Goal: Transaction & Acquisition: Purchase product/service

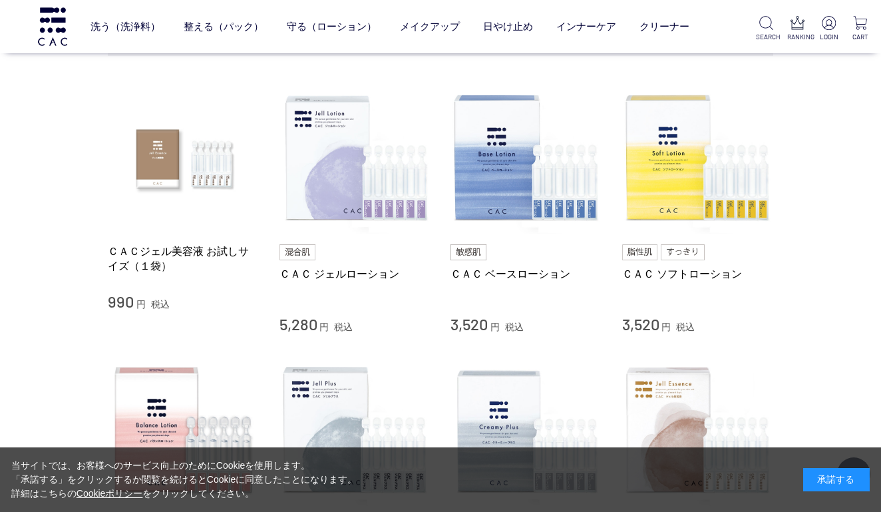
scroll to position [255, 0]
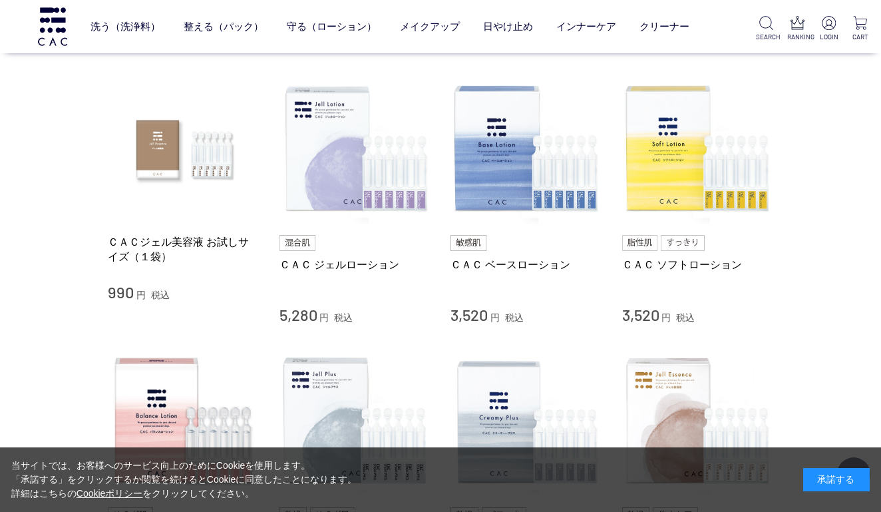
click at [834, 482] on div "承諾する" at bounding box center [836, 479] width 67 height 23
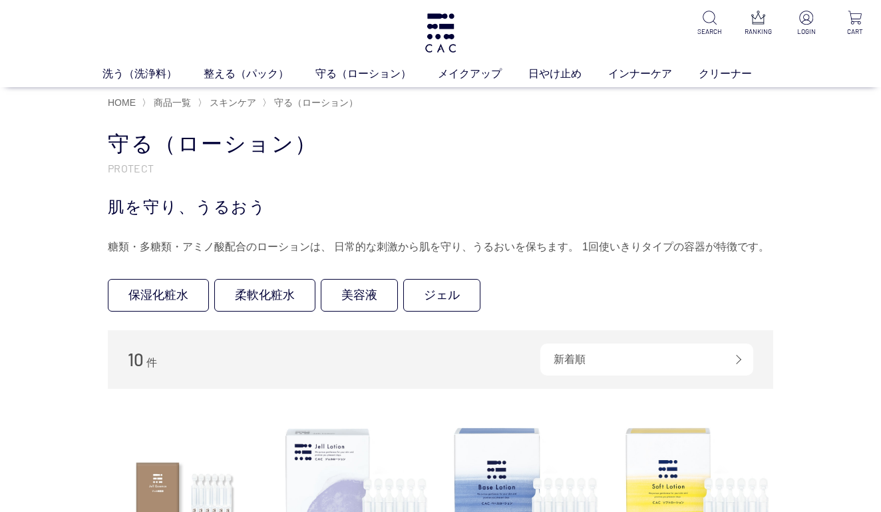
scroll to position [0, 0]
click at [128, 98] on span "HOME" at bounding box center [122, 102] width 28 height 11
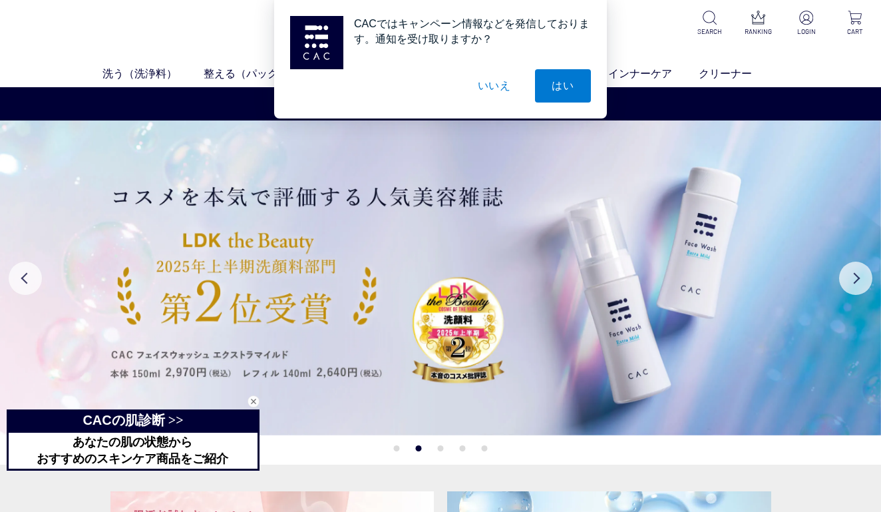
click at [498, 91] on button "いいえ" at bounding box center [494, 85] width 67 height 33
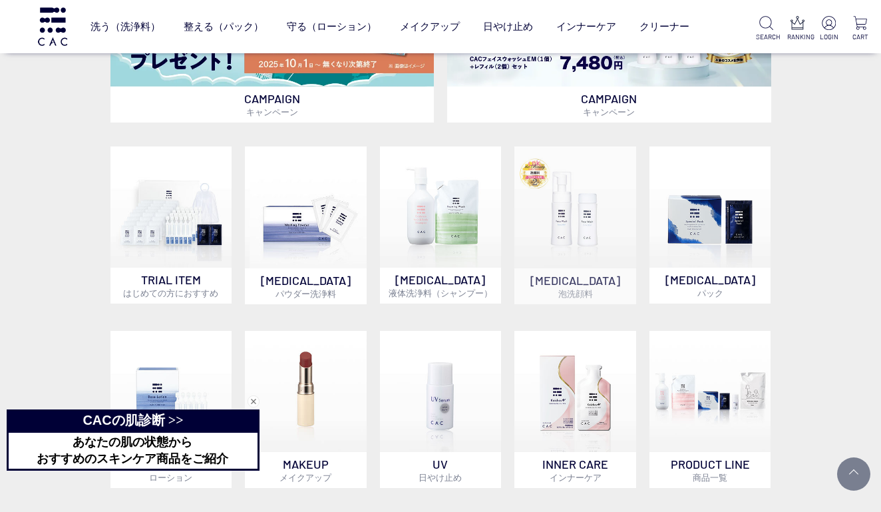
scroll to position [647, 0]
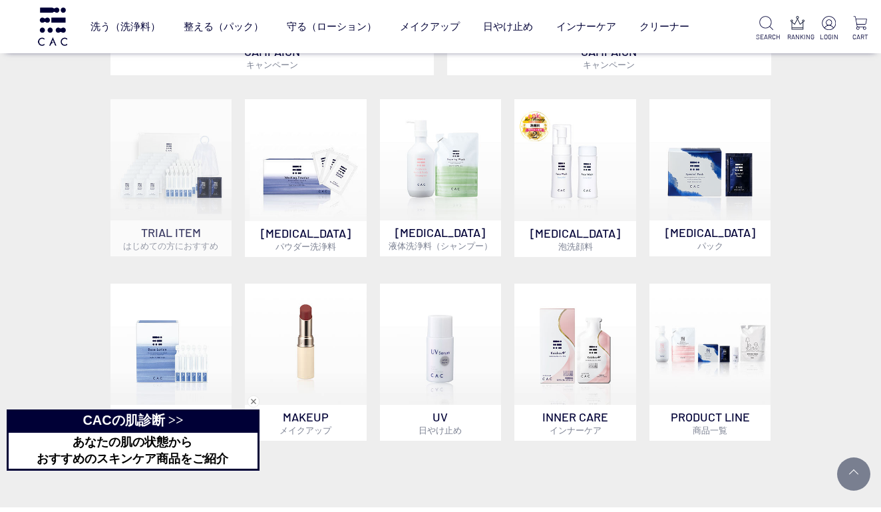
click at [194, 201] on img at bounding box center [171, 160] width 122 height 122
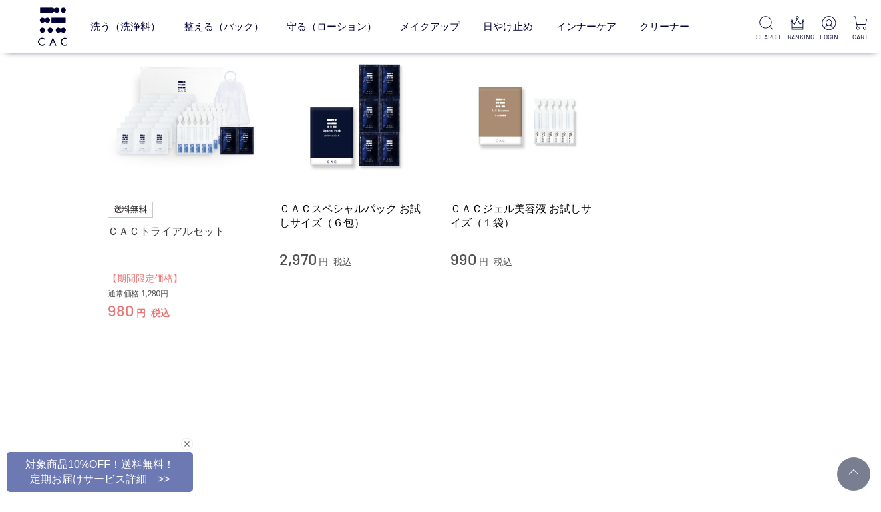
scroll to position [149, 0]
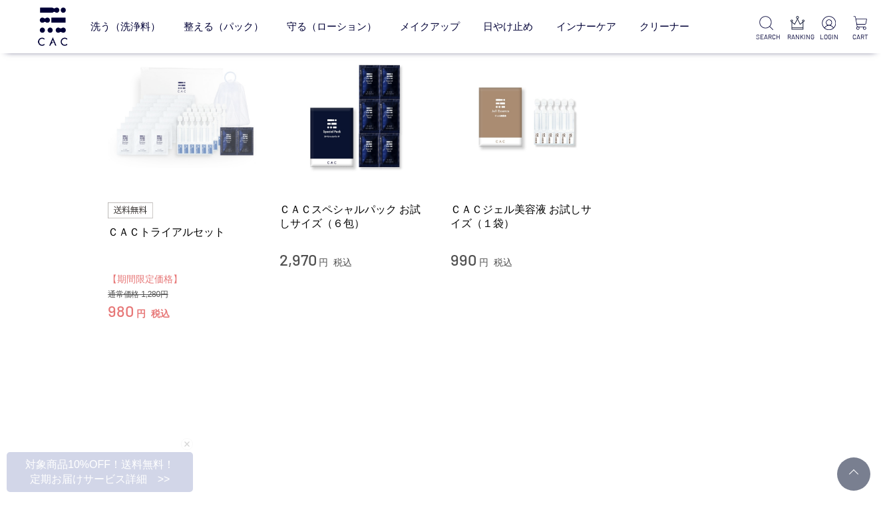
click at [174, 142] on img at bounding box center [184, 117] width 152 height 152
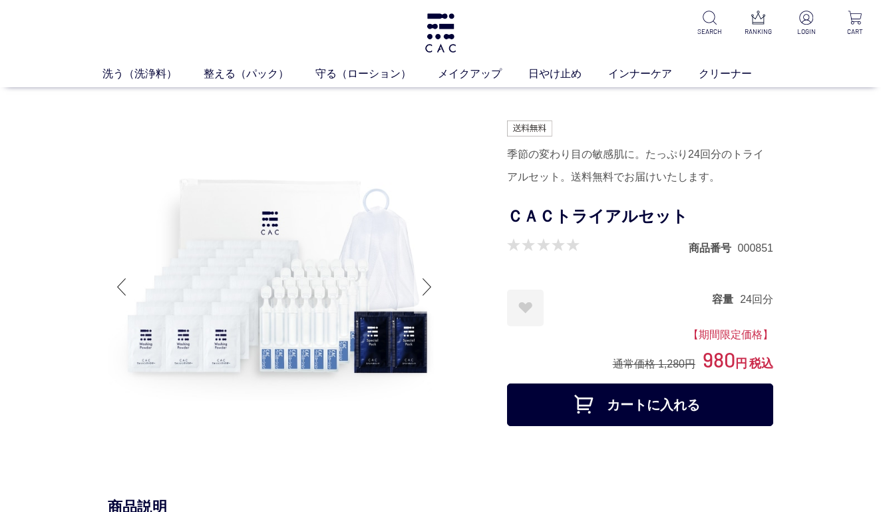
click at [431, 284] on div at bounding box center [427, 286] width 27 height 53
click at [423, 286] on div at bounding box center [427, 286] width 27 height 53
click at [247, 71] on link "整える（パック）" at bounding box center [260, 74] width 112 height 16
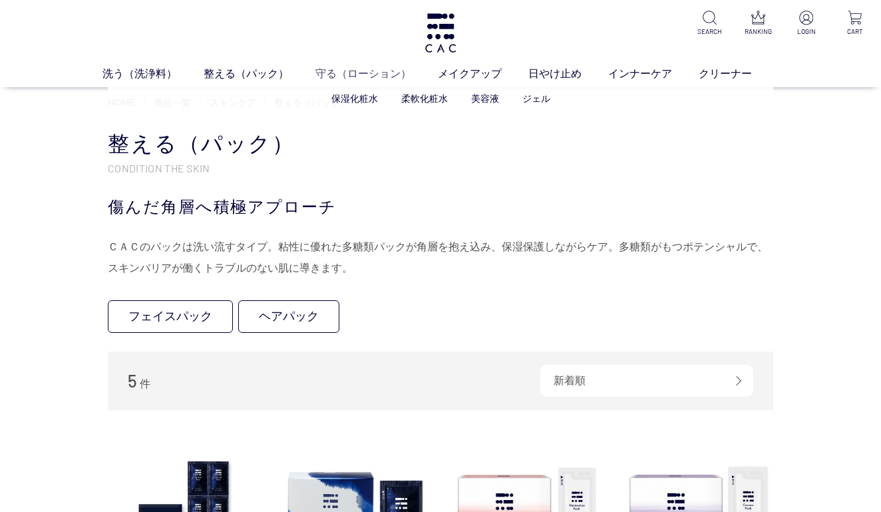
click at [362, 73] on link "守る（ローション）" at bounding box center [376, 74] width 122 height 16
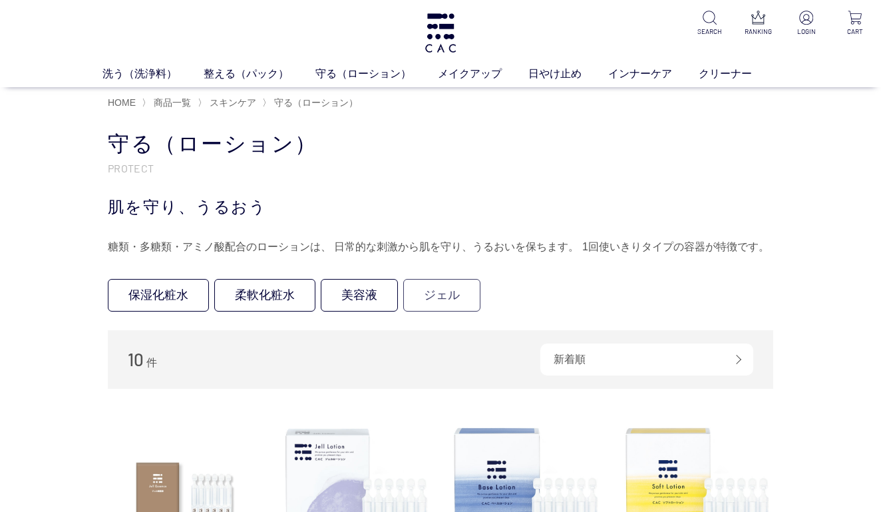
click at [423, 296] on link "ジェル" at bounding box center [441, 295] width 77 height 33
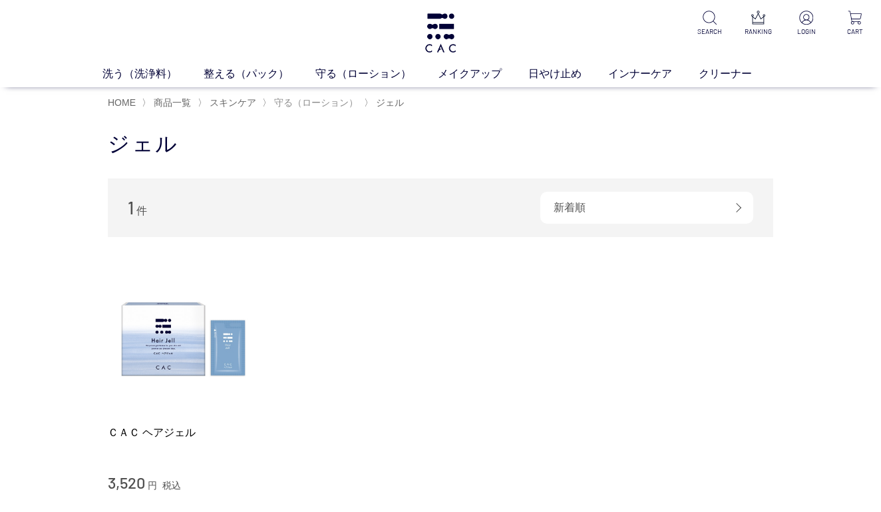
click at [304, 99] on span "守る（ローション）" at bounding box center [316, 102] width 84 height 11
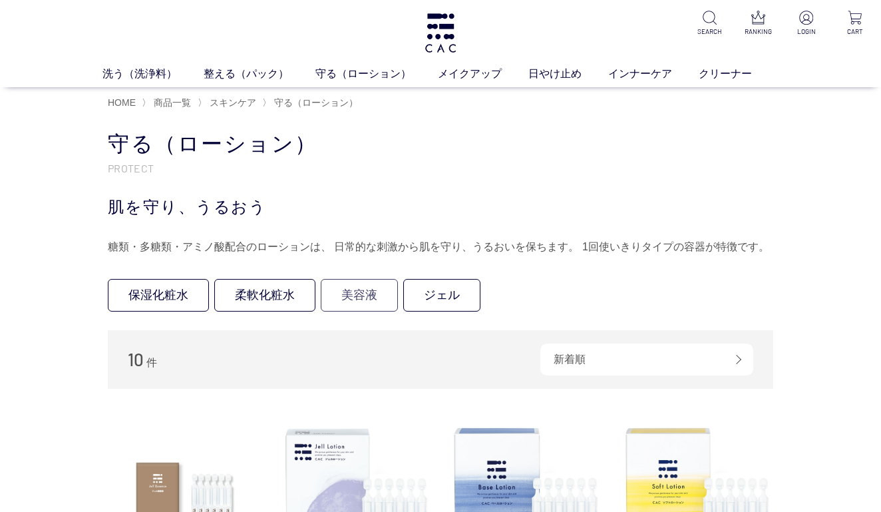
click at [361, 301] on link "美容液" at bounding box center [359, 295] width 77 height 33
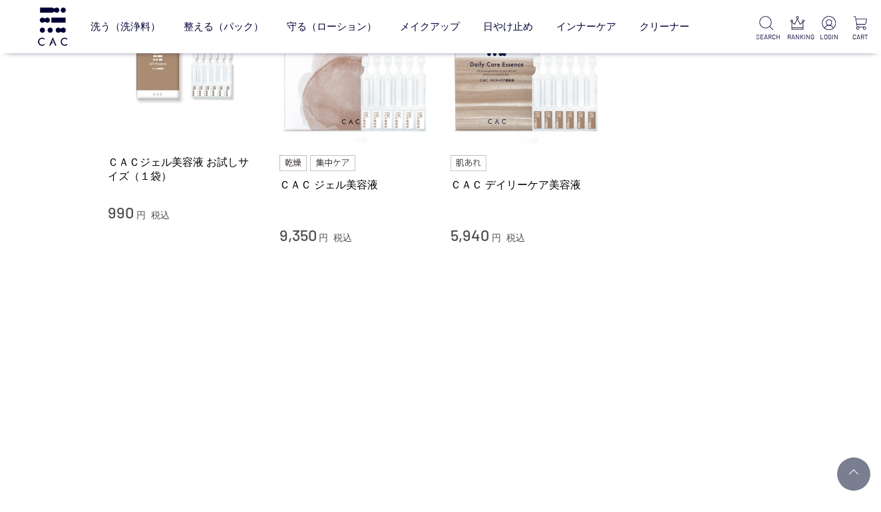
scroll to position [193, 0]
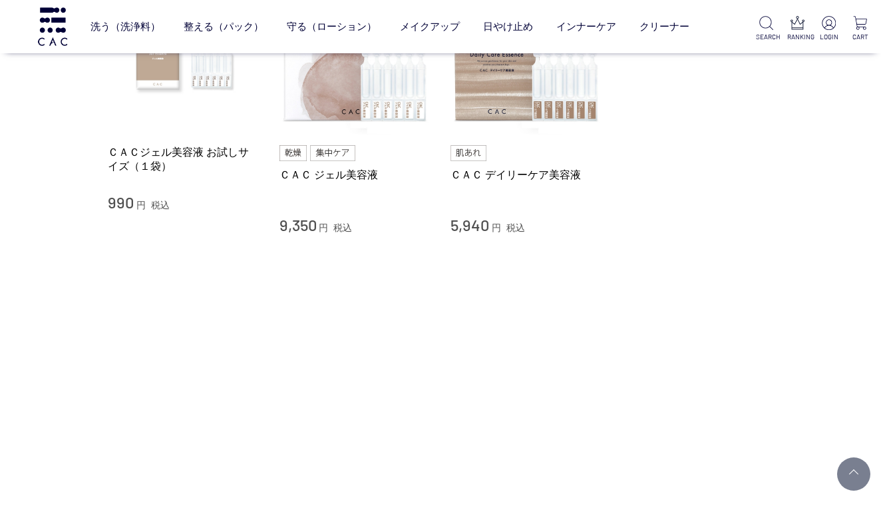
click at [188, 85] on img at bounding box center [184, 59] width 152 height 152
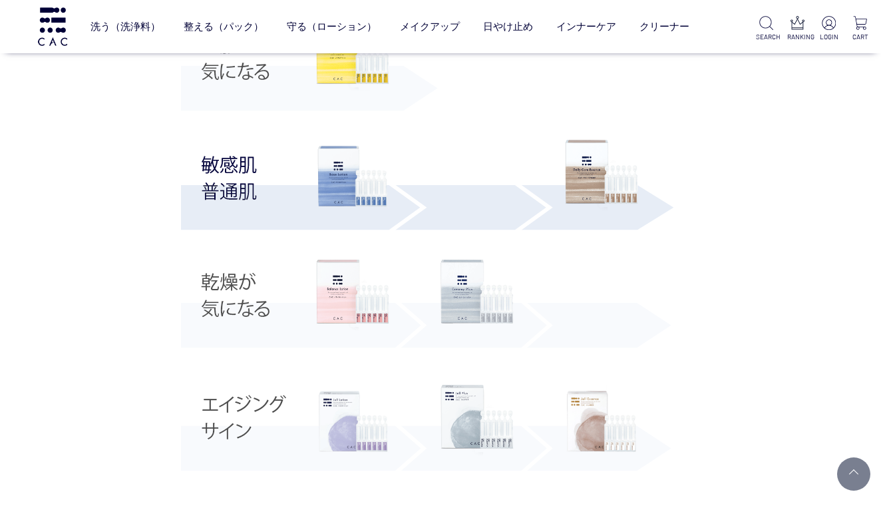
scroll to position [2834, 0]
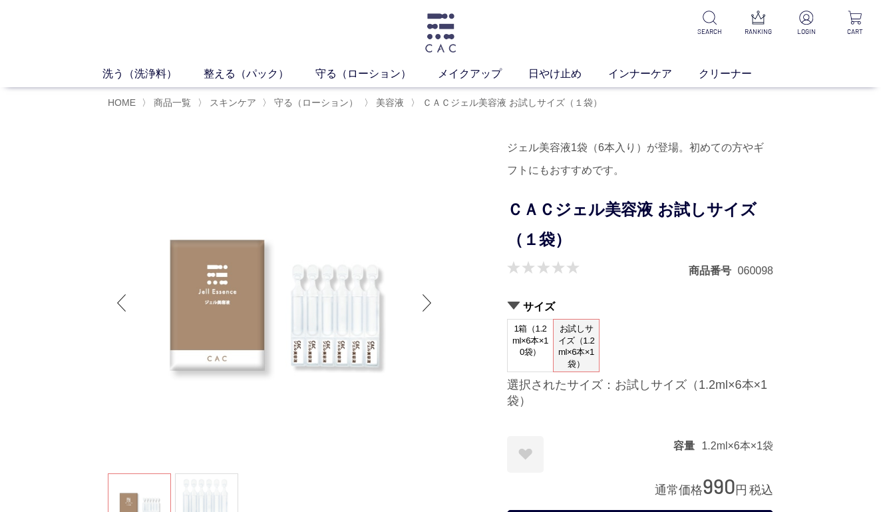
click at [440, 34] on img at bounding box center [440, 32] width 35 height 39
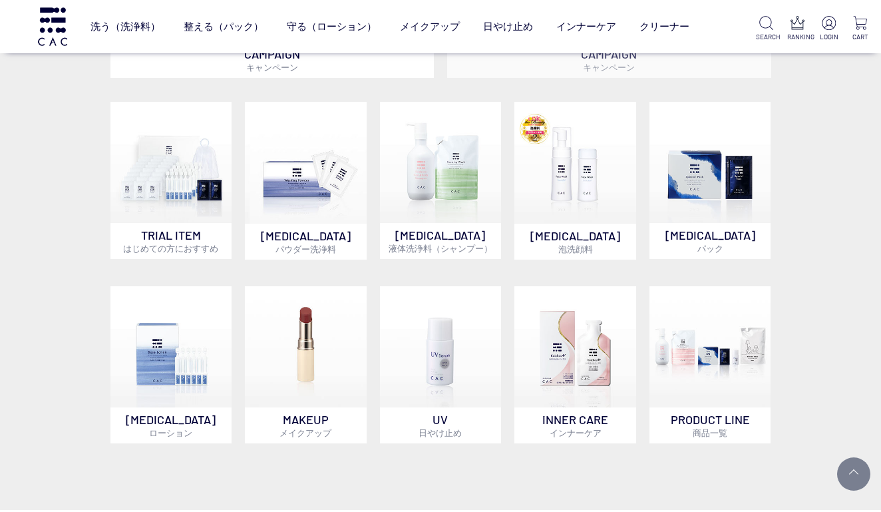
scroll to position [645, 0]
click at [691, 328] on img at bounding box center [711, 346] width 122 height 122
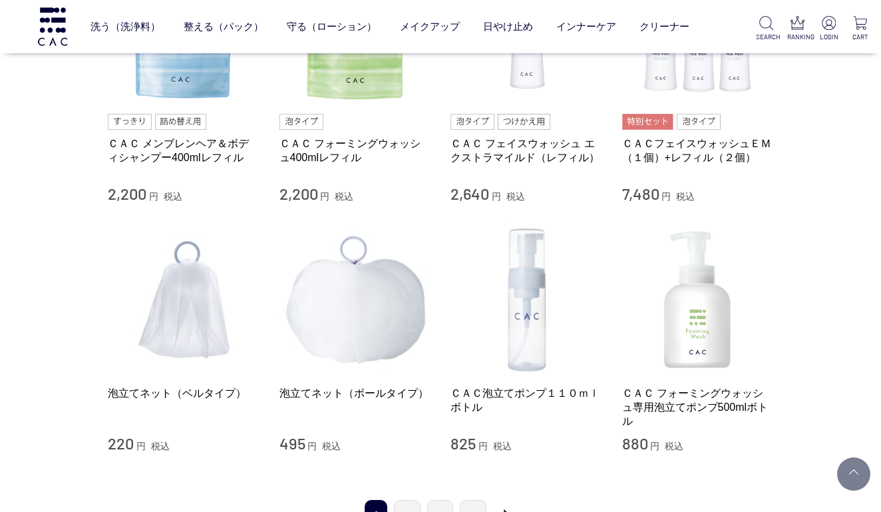
scroll to position [1230, 0]
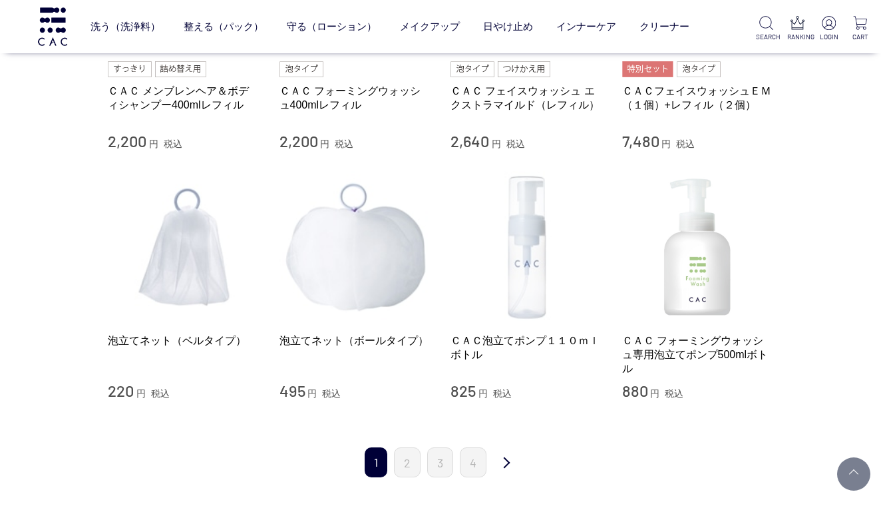
click at [524, 283] on img at bounding box center [527, 247] width 152 height 152
click at [409, 458] on link "2" at bounding box center [407, 462] width 27 height 30
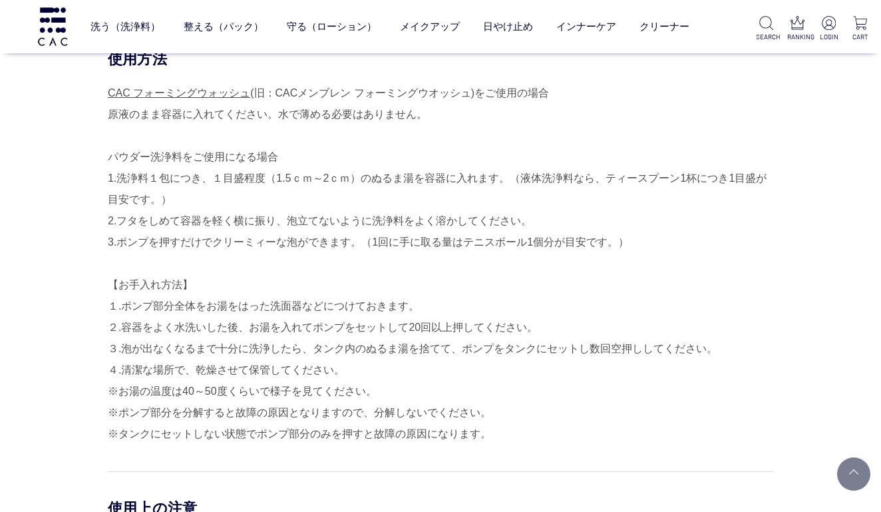
scroll to position [546, 0]
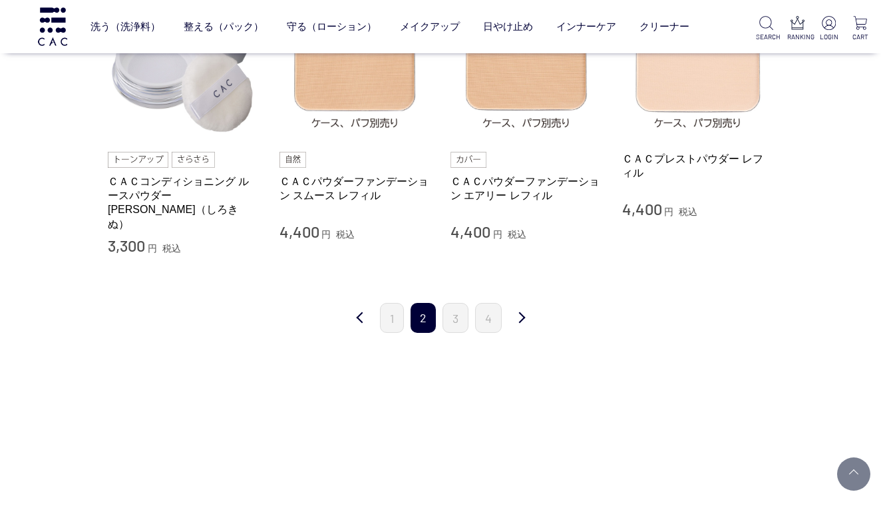
scroll to position [1385, 0]
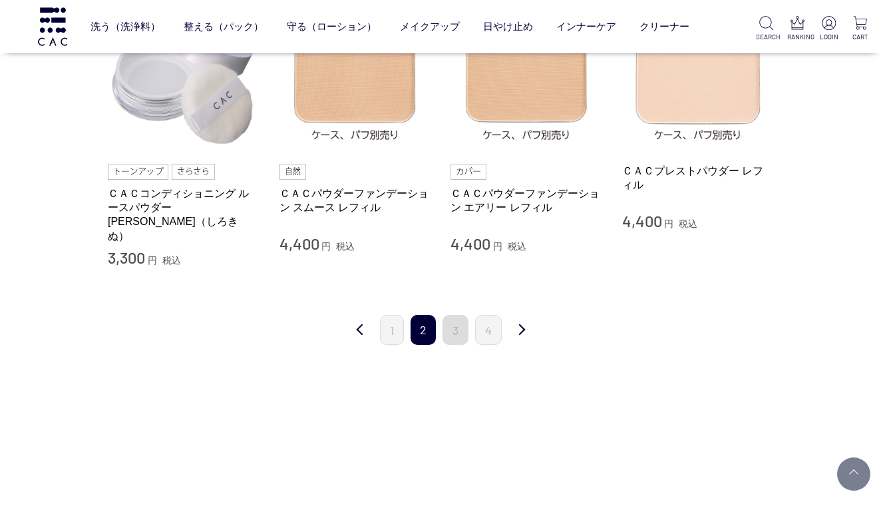
click at [459, 315] on link "3" at bounding box center [456, 330] width 26 height 30
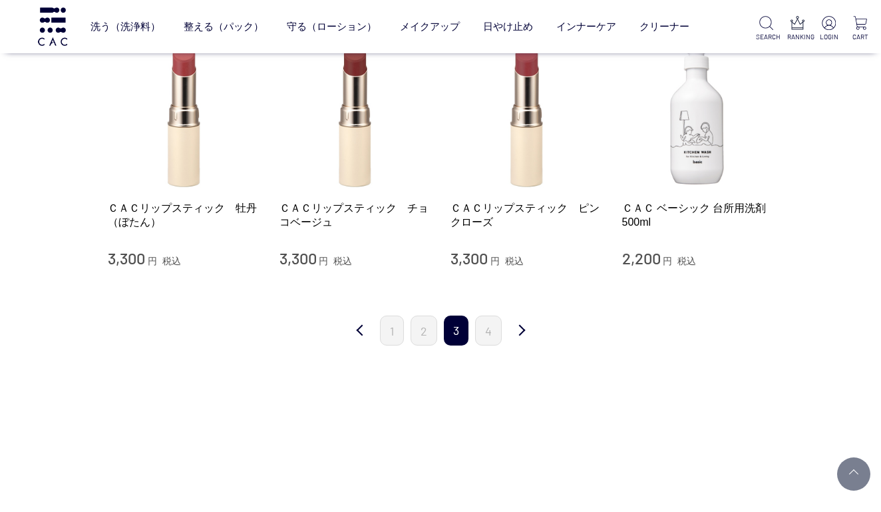
scroll to position [1270, 0]
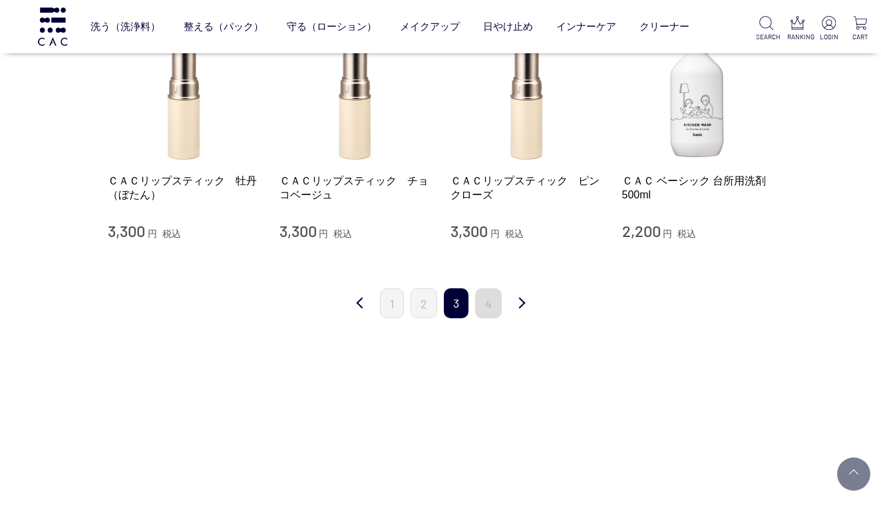
click at [491, 294] on link "4" at bounding box center [488, 303] width 27 height 30
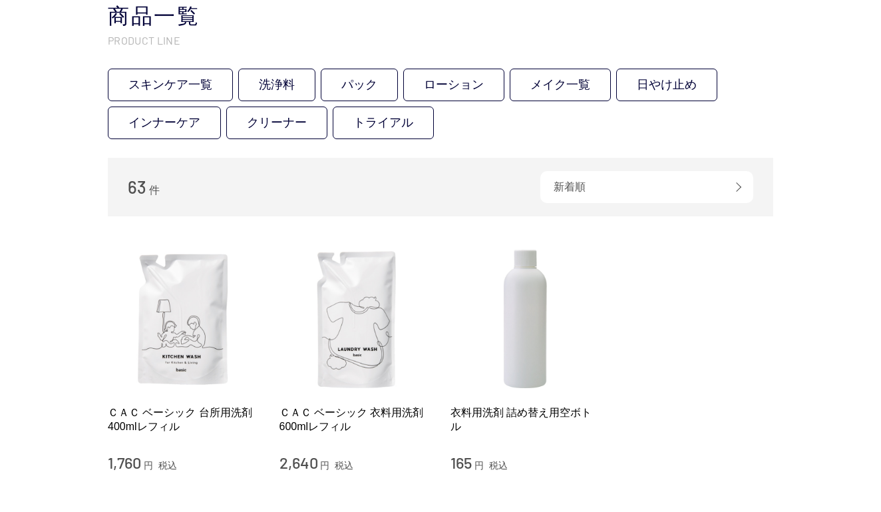
scroll to position [175, 0]
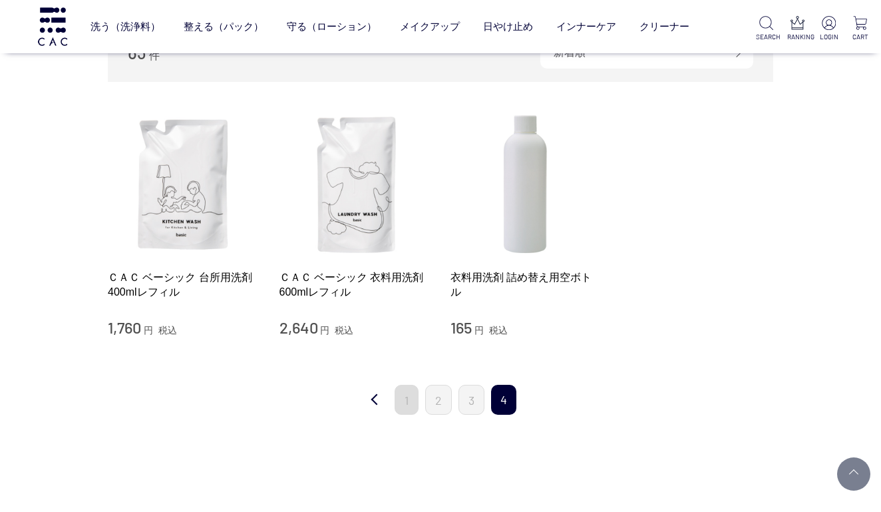
click at [407, 397] on link "1" at bounding box center [407, 400] width 24 height 30
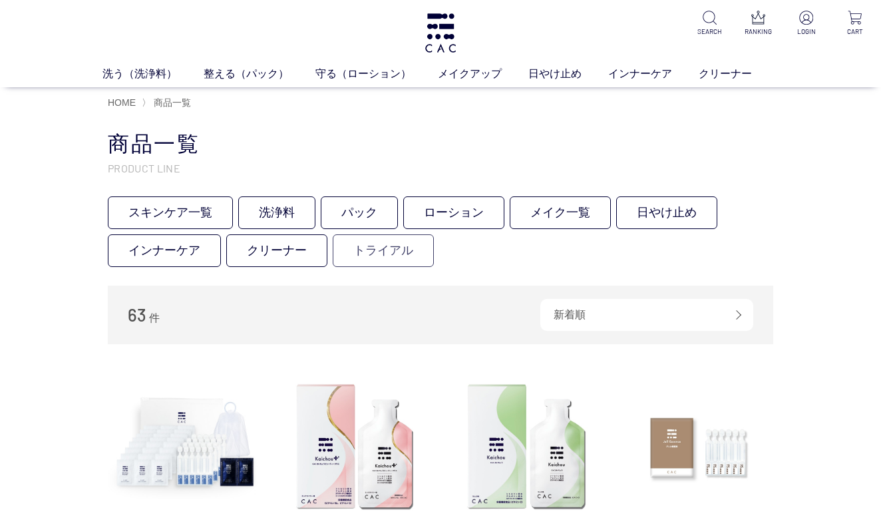
click at [384, 243] on link "トライアル" at bounding box center [383, 250] width 101 height 33
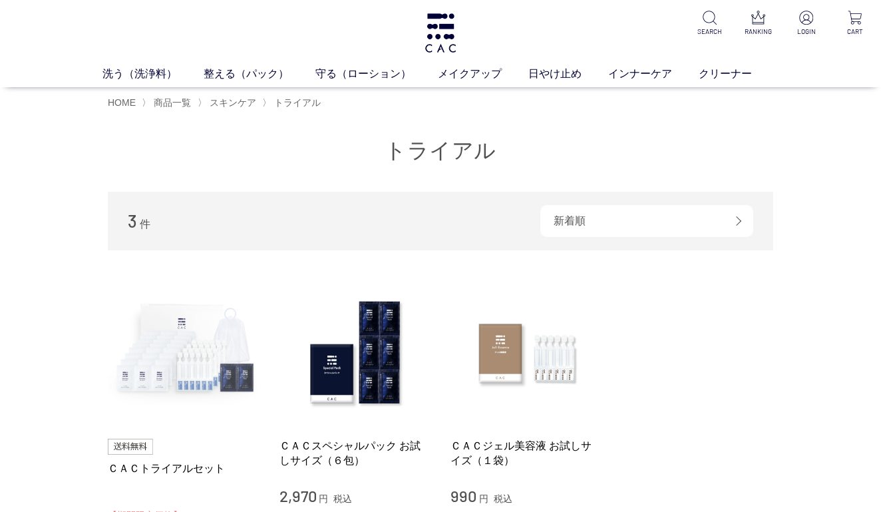
click at [196, 355] on img at bounding box center [184, 353] width 152 height 152
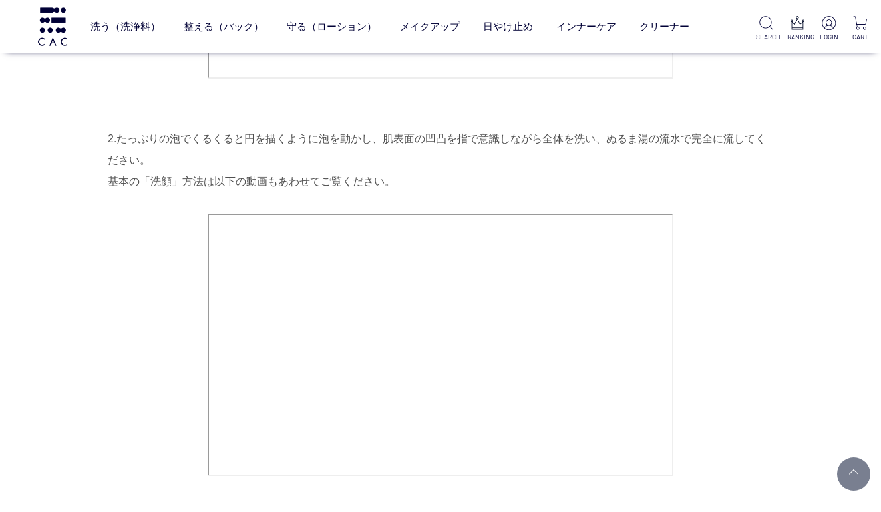
scroll to position [1274, 0]
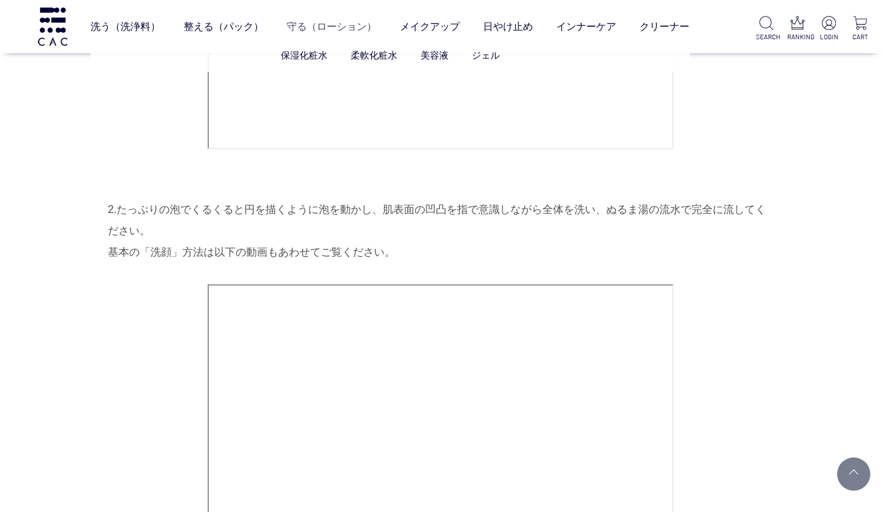
click at [313, 26] on link "守る（ローション）" at bounding box center [332, 26] width 90 height 35
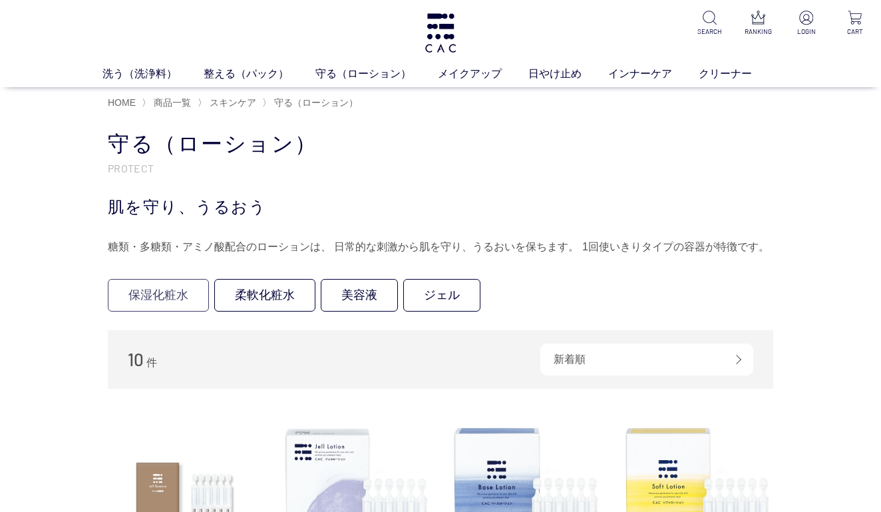
click at [192, 289] on link "保湿化粧水" at bounding box center [158, 295] width 101 height 33
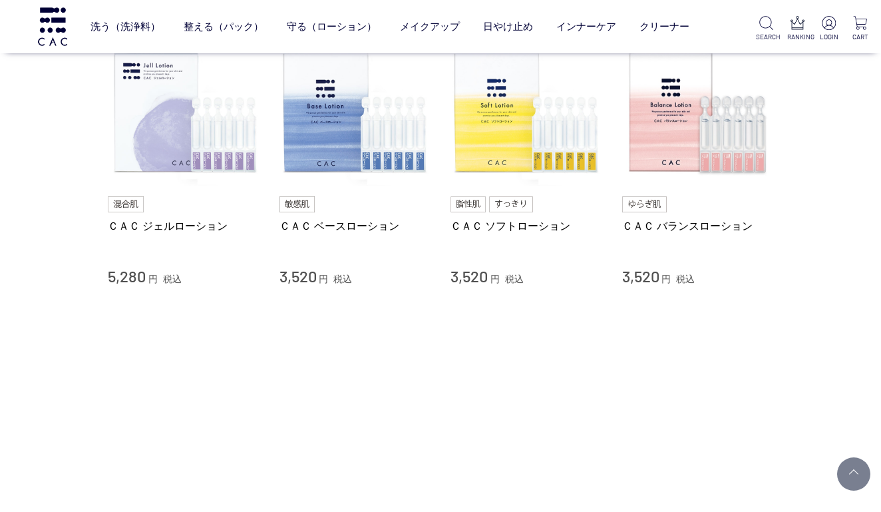
scroll to position [138, 0]
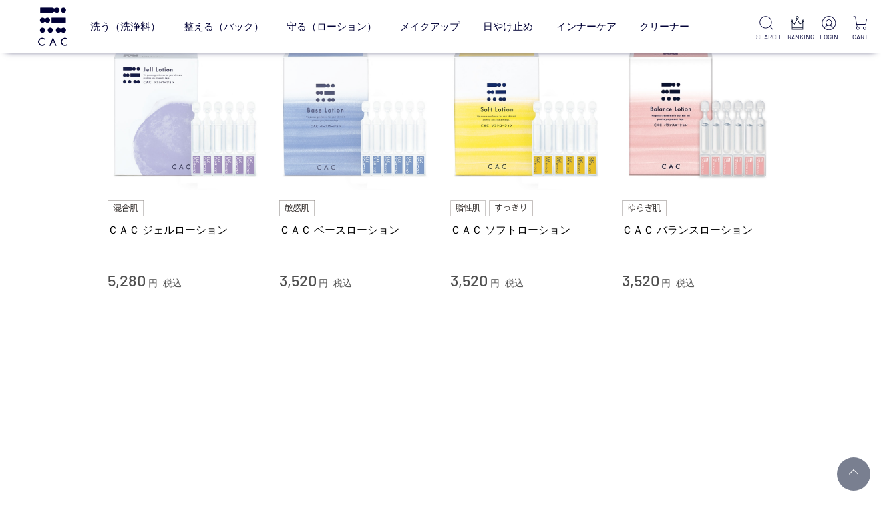
click at [307, 148] on img at bounding box center [356, 115] width 152 height 152
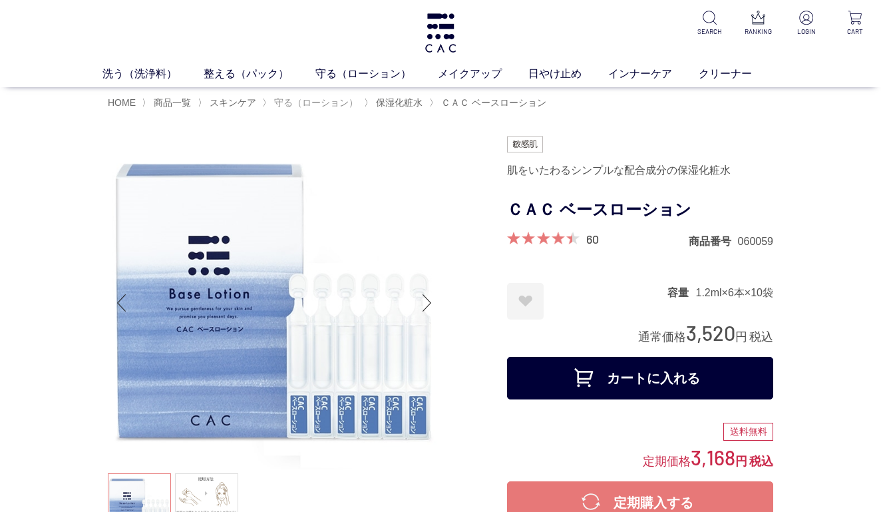
click at [320, 98] on span "守る（ローション）" at bounding box center [316, 102] width 84 height 11
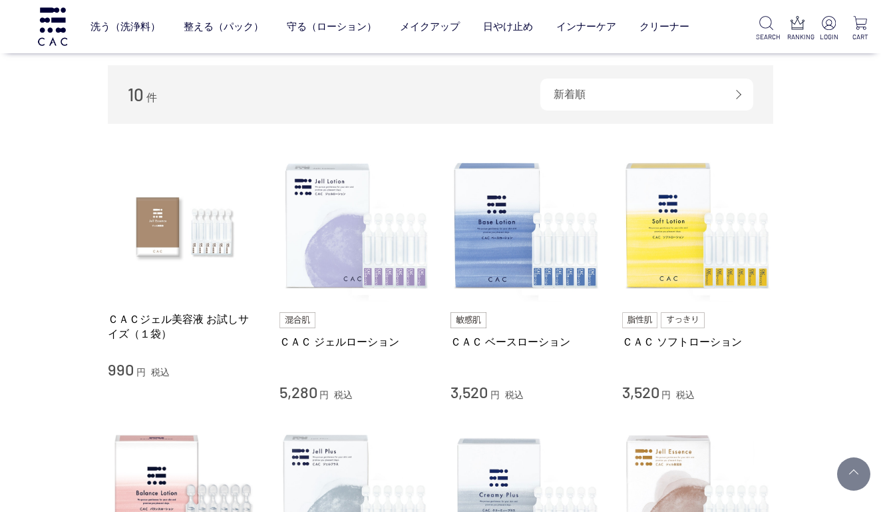
scroll to position [180, 0]
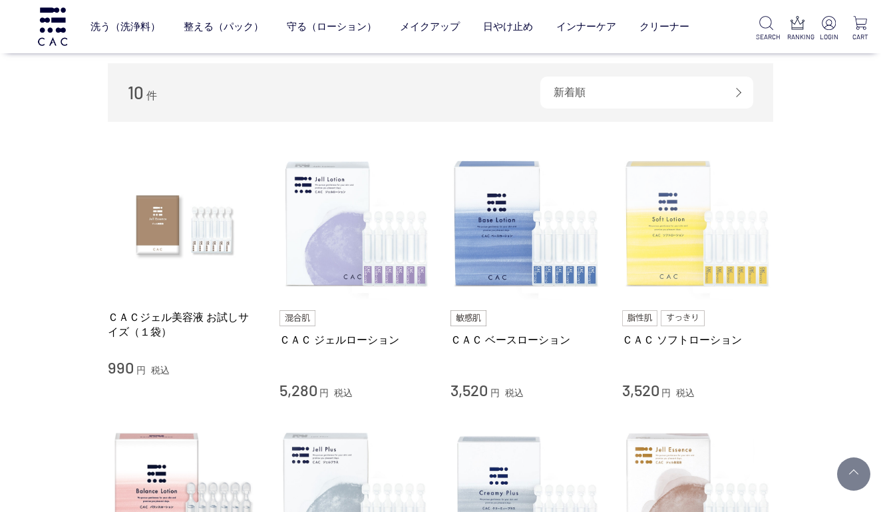
click at [653, 236] on img at bounding box center [698, 224] width 152 height 152
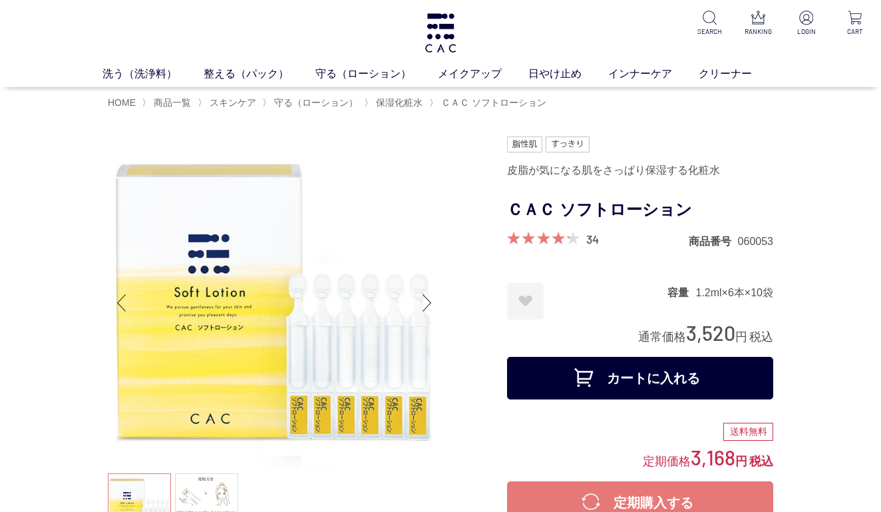
scroll to position [7, 0]
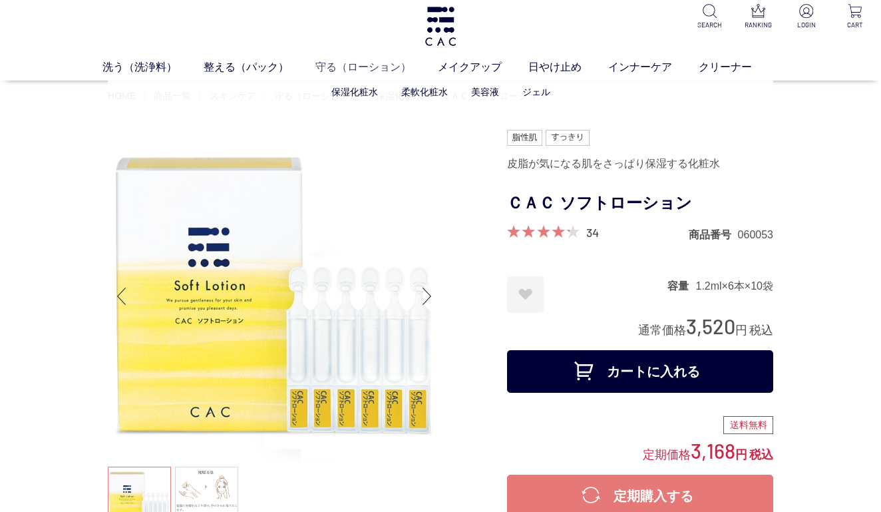
click at [365, 63] on link "守る（ローション）" at bounding box center [376, 67] width 122 height 16
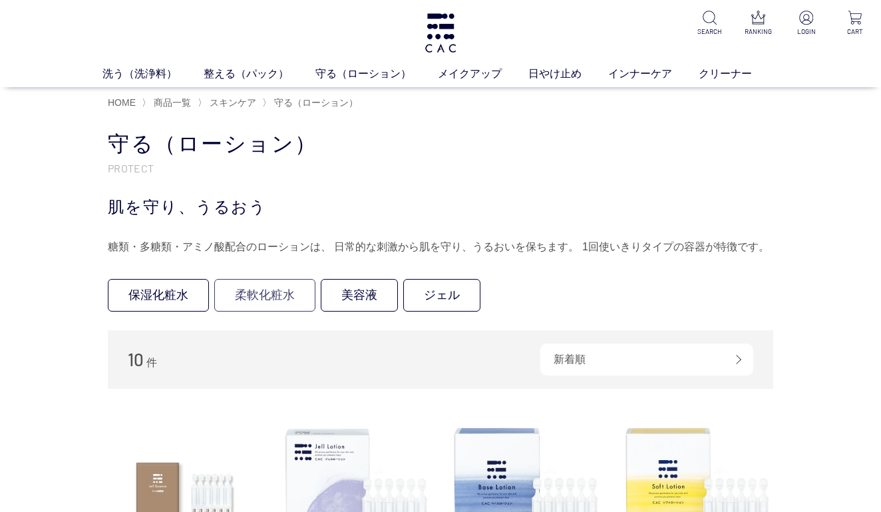
click at [252, 300] on link "柔軟化粧水" at bounding box center [264, 295] width 101 height 33
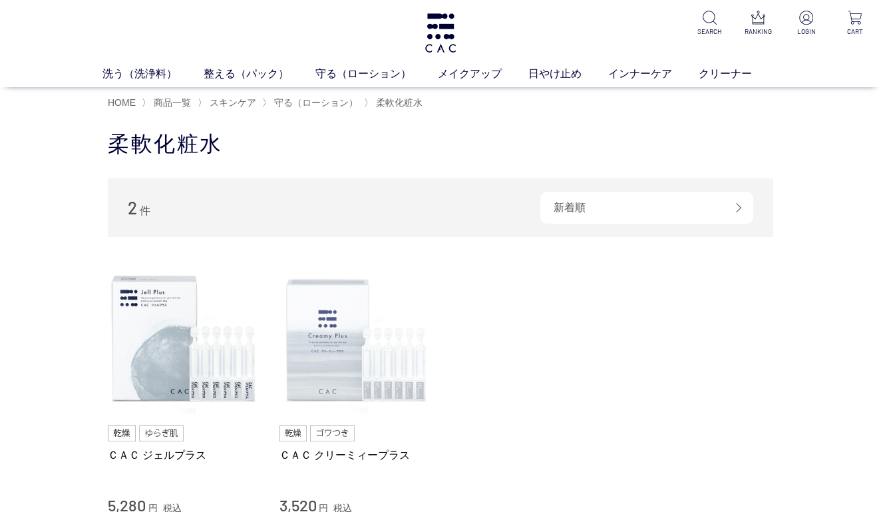
click at [323, 351] on img at bounding box center [356, 340] width 152 height 152
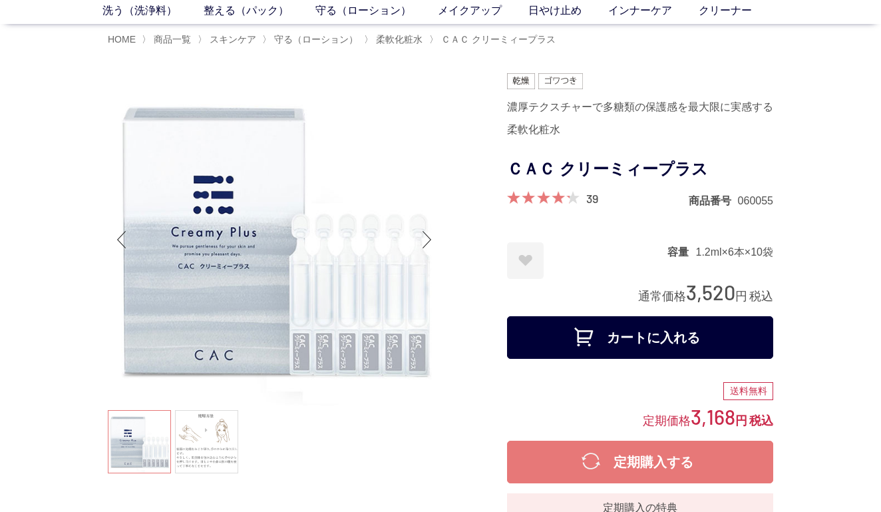
scroll to position [55, 0]
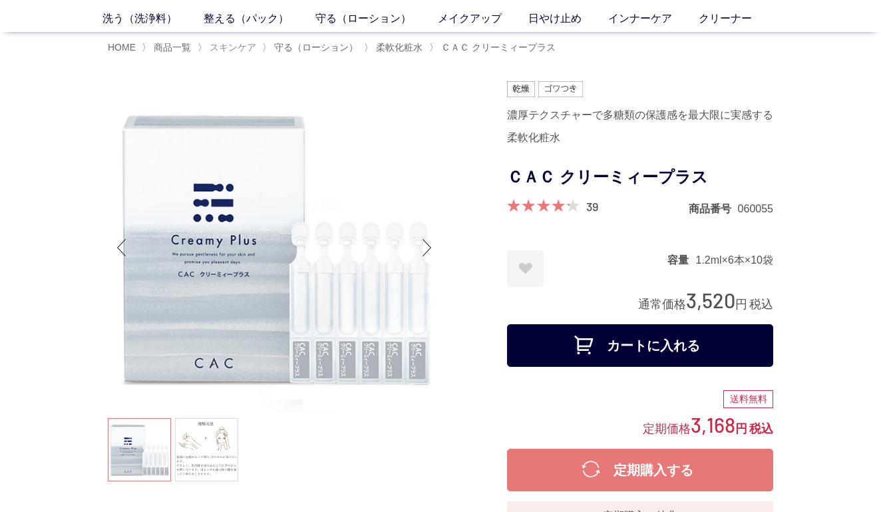
click at [254, 51] on span "スキンケア" at bounding box center [233, 47] width 47 height 11
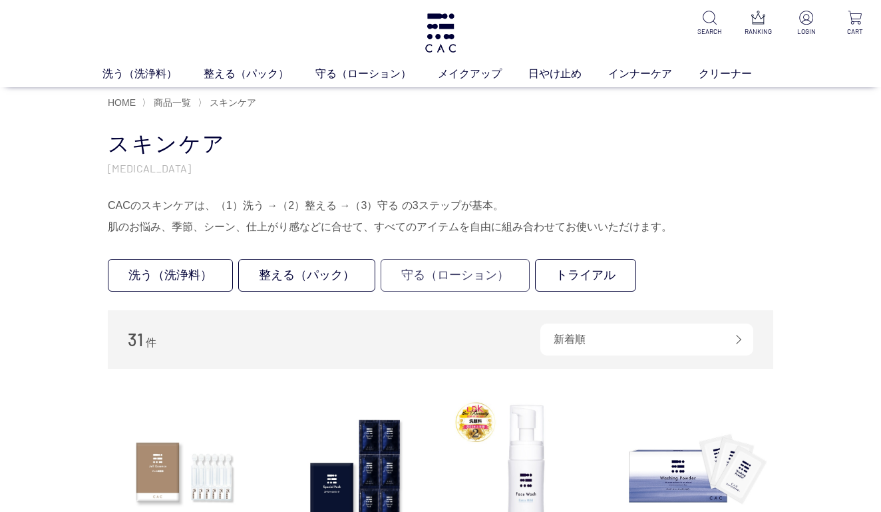
click at [418, 273] on link "守る（ローション）" at bounding box center [455, 275] width 149 height 33
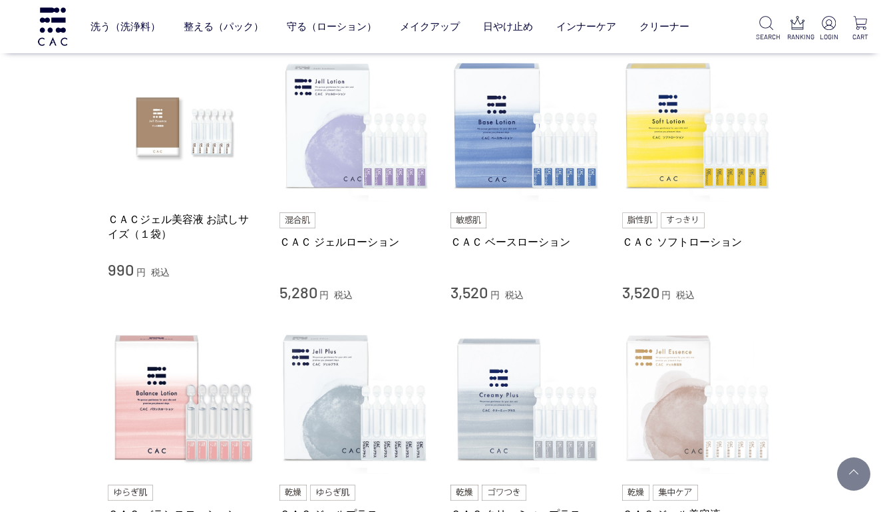
scroll to position [276, 0]
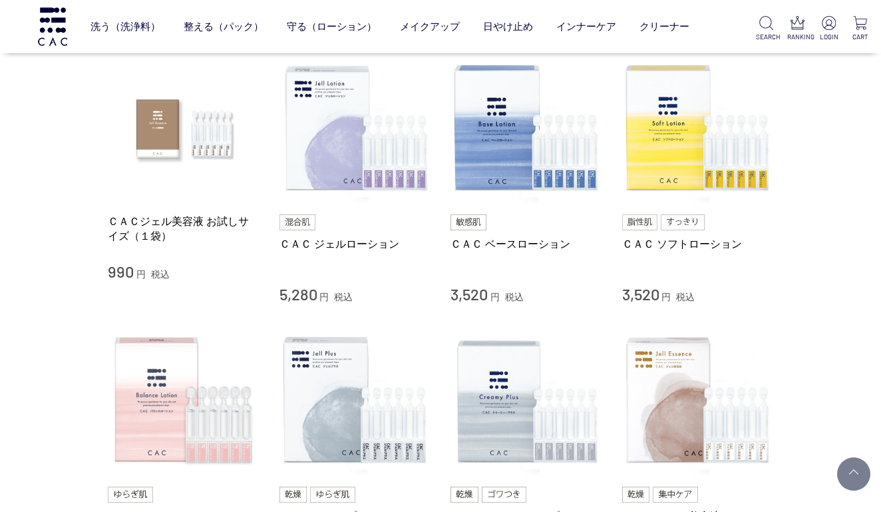
click at [150, 391] on img at bounding box center [184, 401] width 152 height 152
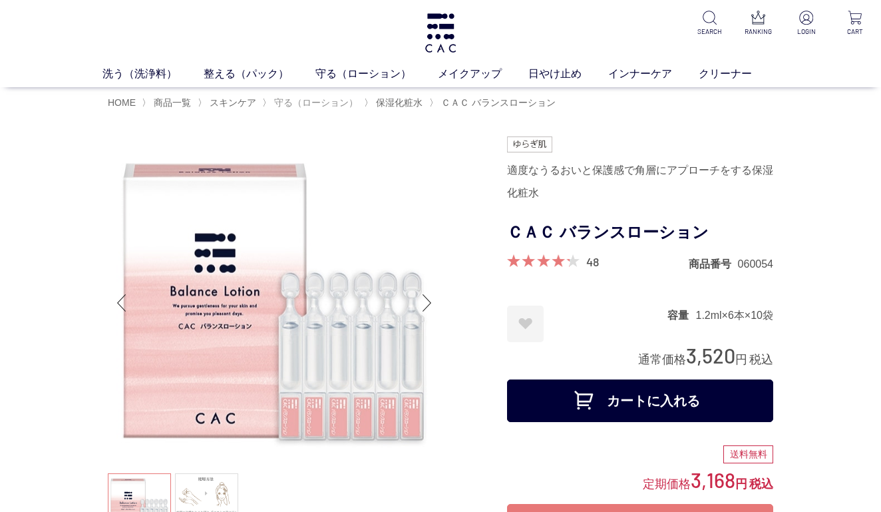
click at [325, 100] on span "守る（ローション）" at bounding box center [316, 102] width 84 height 11
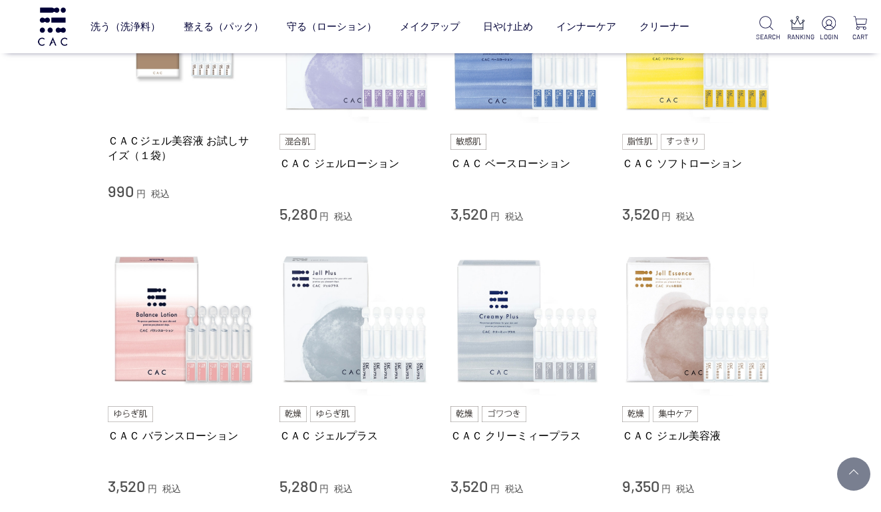
scroll to position [371, 0]
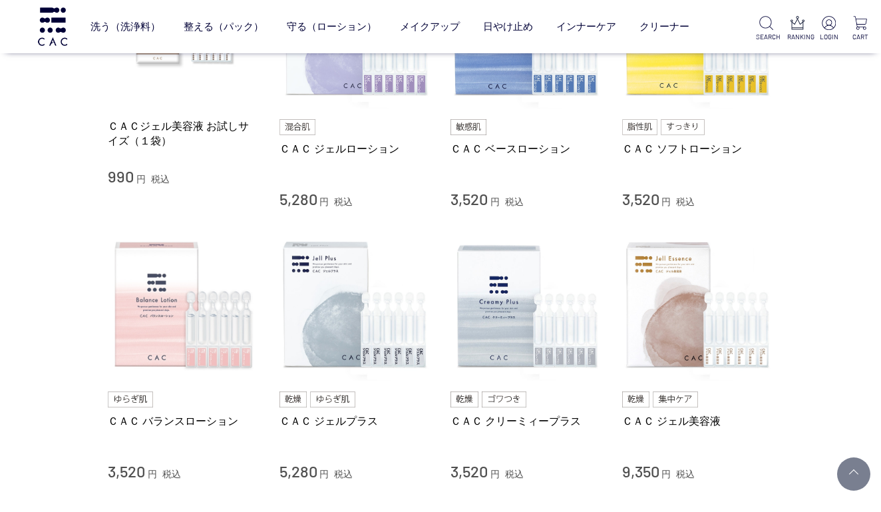
click at [134, 299] on img at bounding box center [184, 306] width 152 height 152
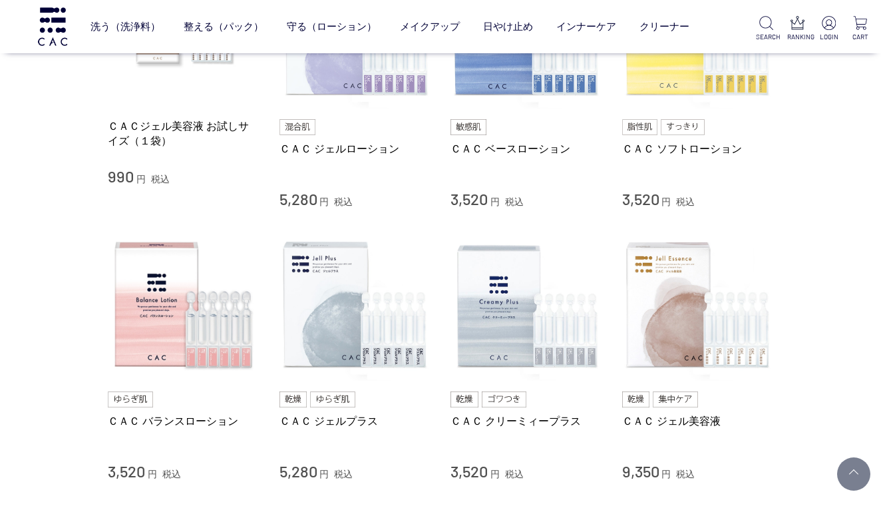
click at [659, 95] on img at bounding box center [698, 33] width 152 height 152
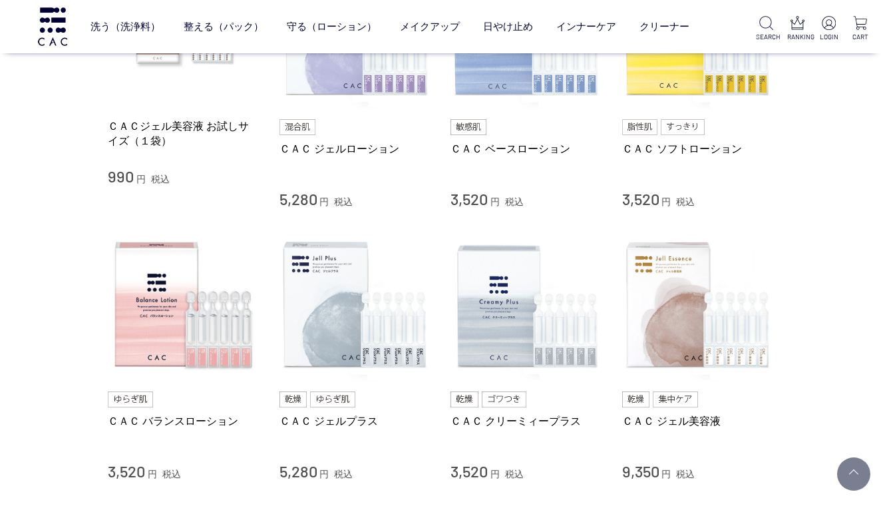
click at [488, 83] on img at bounding box center [527, 33] width 152 height 152
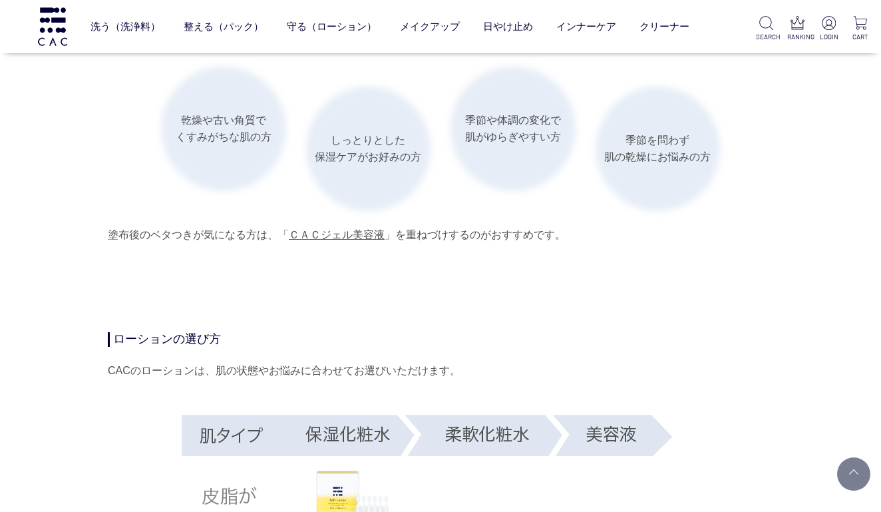
scroll to position [1772, 0]
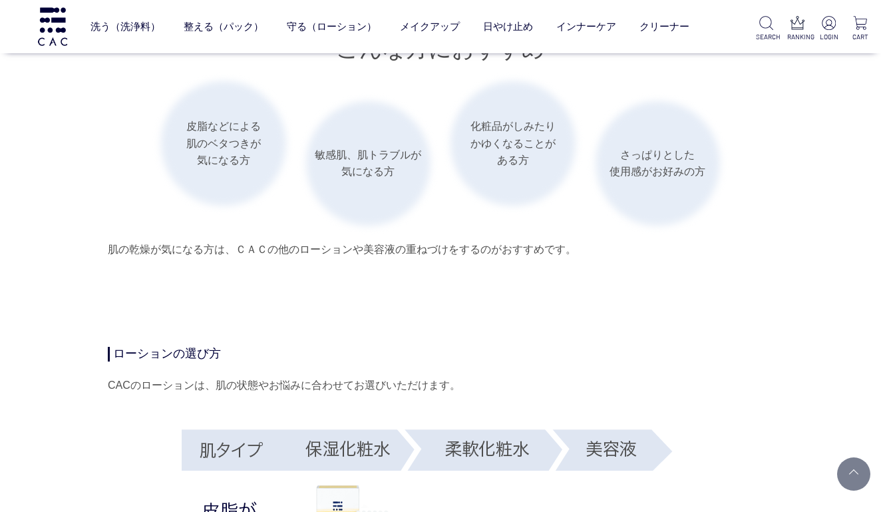
scroll to position [1960, 0]
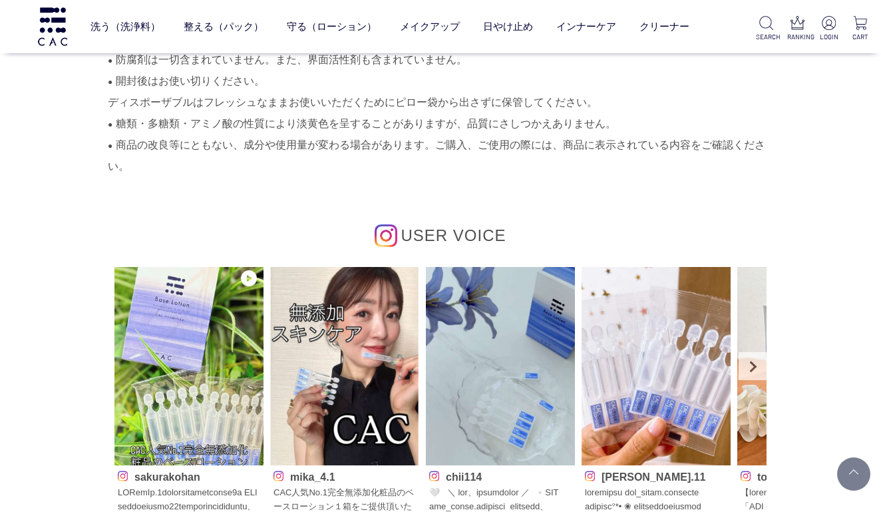
scroll to position [6467, 0]
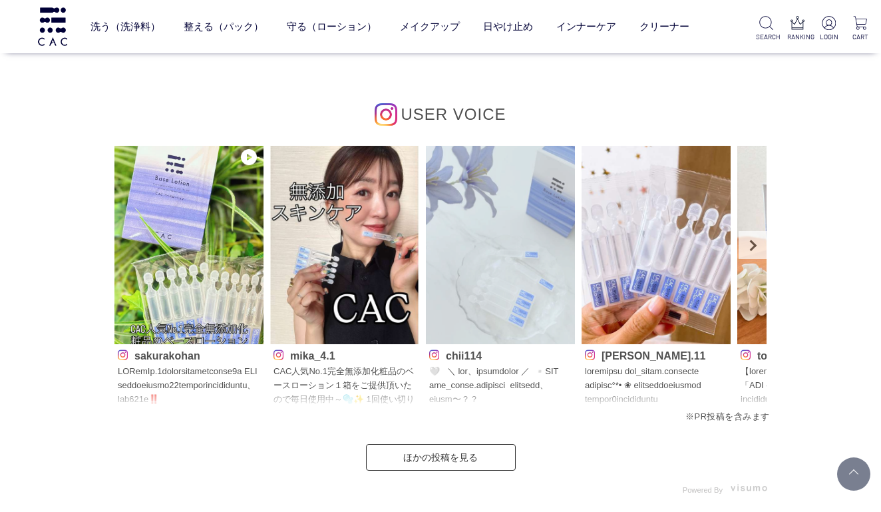
click at [486, 240] on img at bounding box center [500, 245] width 149 height 199
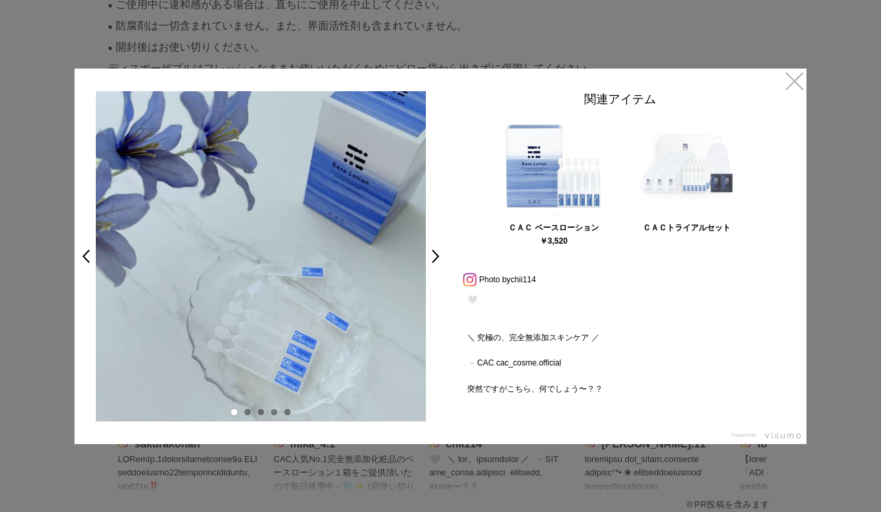
click at [721, 154] on img at bounding box center [687, 166] width 100 height 100
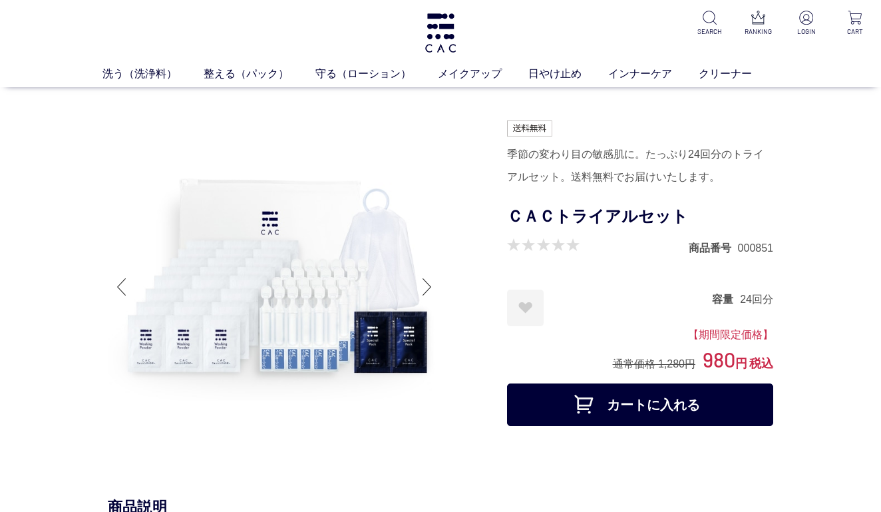
click at [670, 400] on button "カートに入れる" at bounding box center [640, 404] width 266 height 43
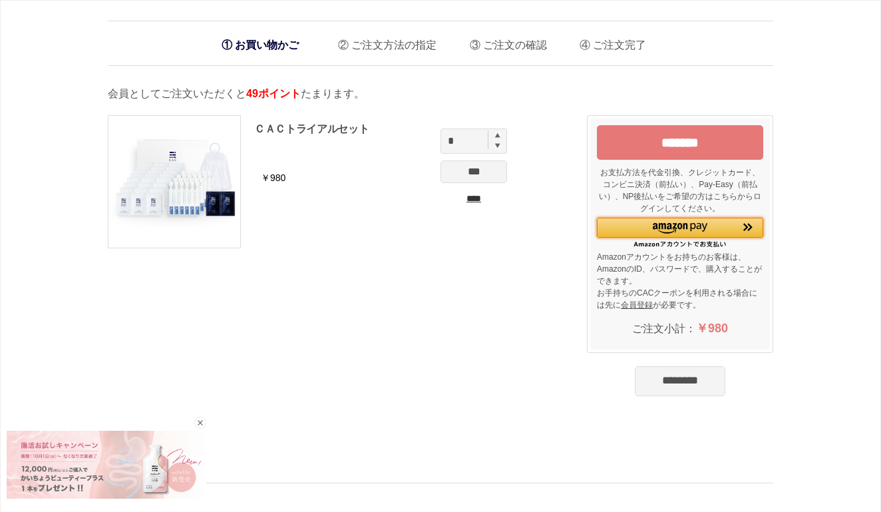
click at [673, 226] on img "Amazon Pay - Amazonアカウントをお使いください" at bounding box center [680, 228] width 54 height 11
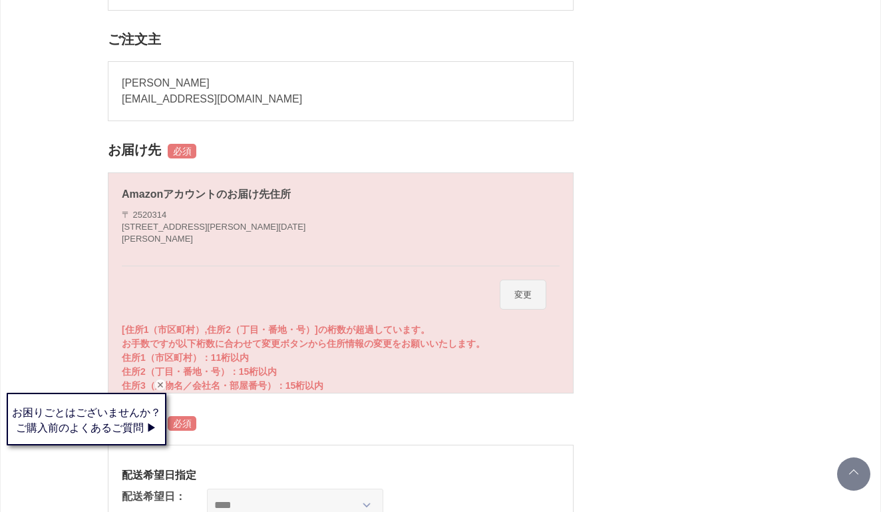
scroll to position [395, 0]
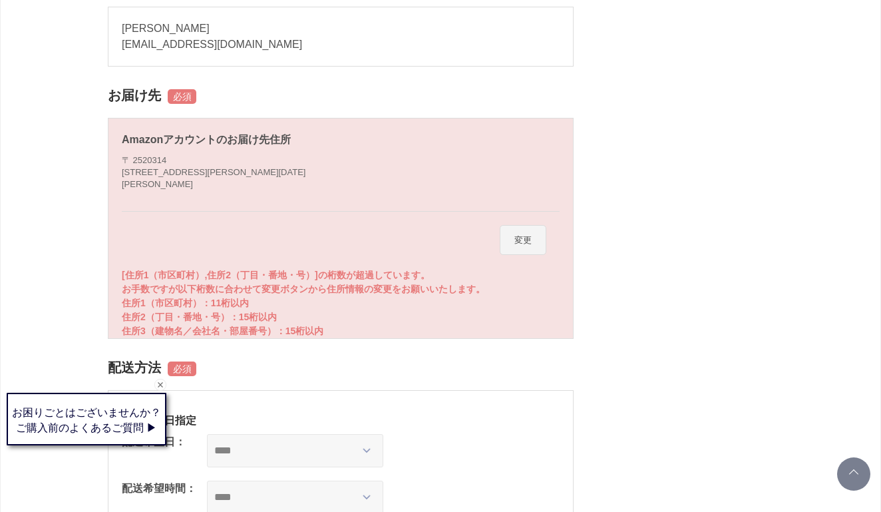
click at [305, 168] on address "〒 2520314 神奈川県相模原市南区南台５丁目１１－１９ステーションスカイタワー１００５号 林 朋子 様" at bounding box center [214, 172] width 184 height 37
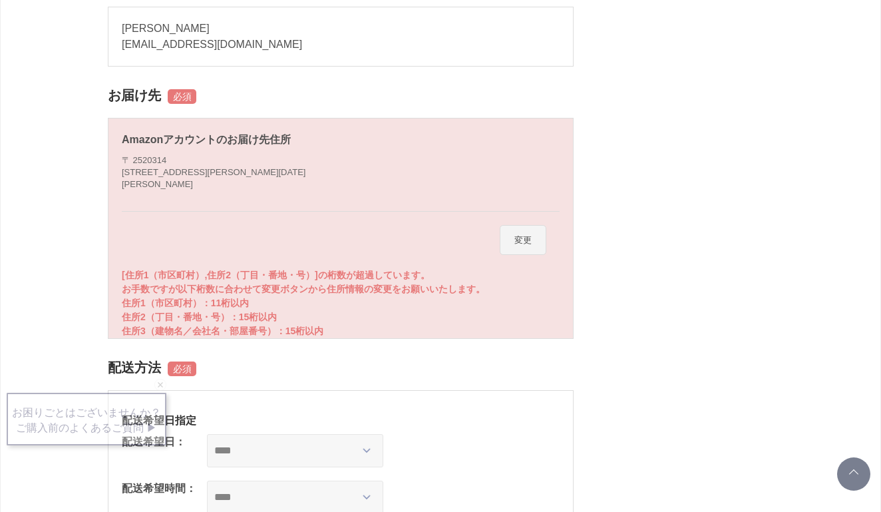
click at [299, 171] on address "〒 2520314 神奈川県相模原市南区南台５丁目１１－１９ステーションスカイタワー１００５号 林 朋子 様" at bounding box center [214, 172] width 184 height 37
click at [522, 240] on button "変更" at bounding box center [523, 240] width 47 height 31
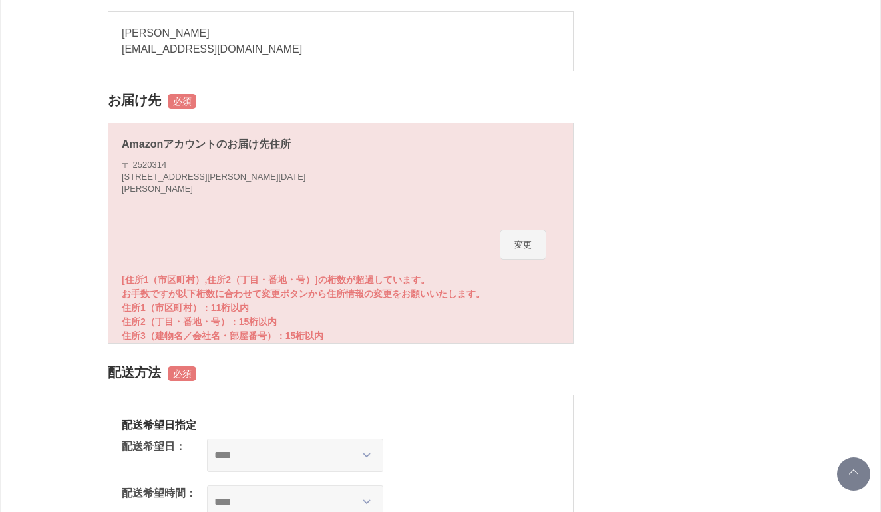
scroll to position [392, 0]
click at [532, 246] on button "変更" at bounding box center [523, 243] width 47 height 31
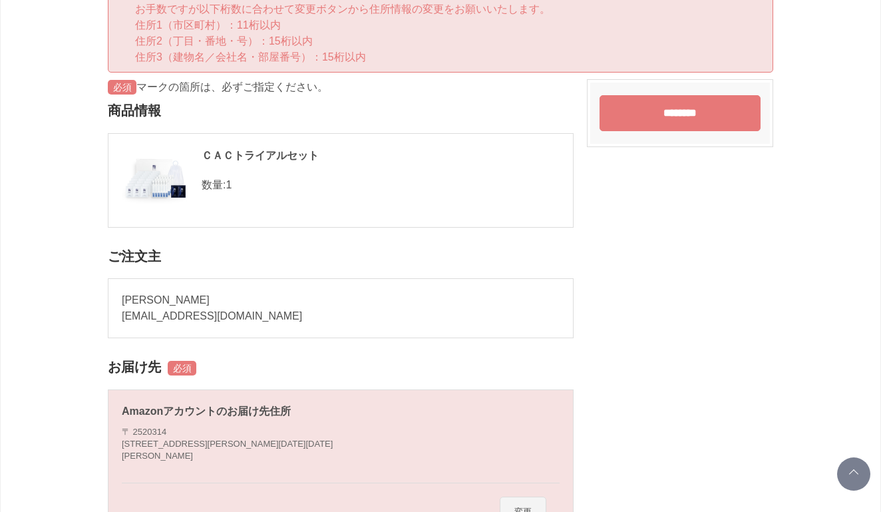
scroll to position [77, 0]
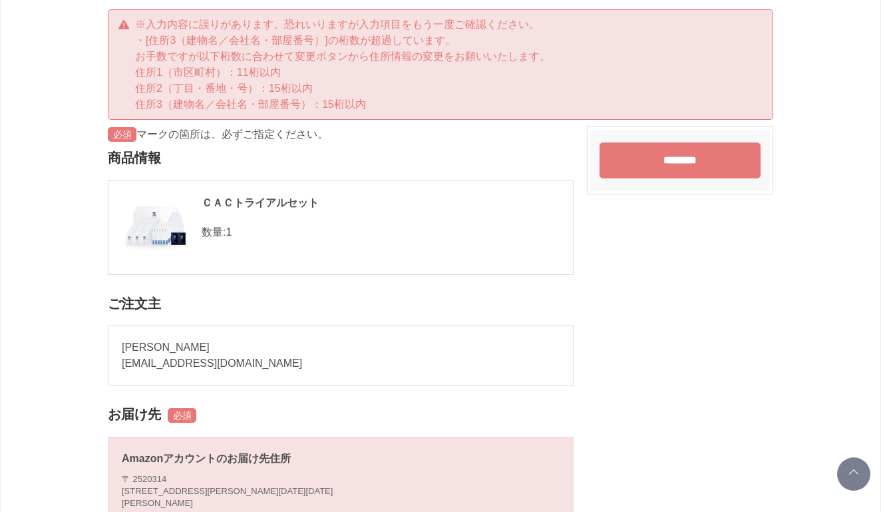
click at [618, 159] on input "********" at bounding box center [680, 160] width 161 height 36
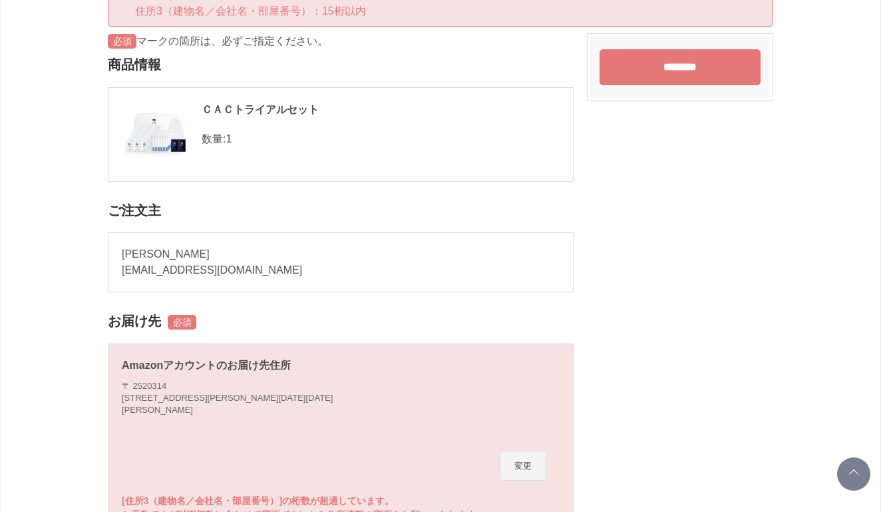
scroll to position [55, 0]
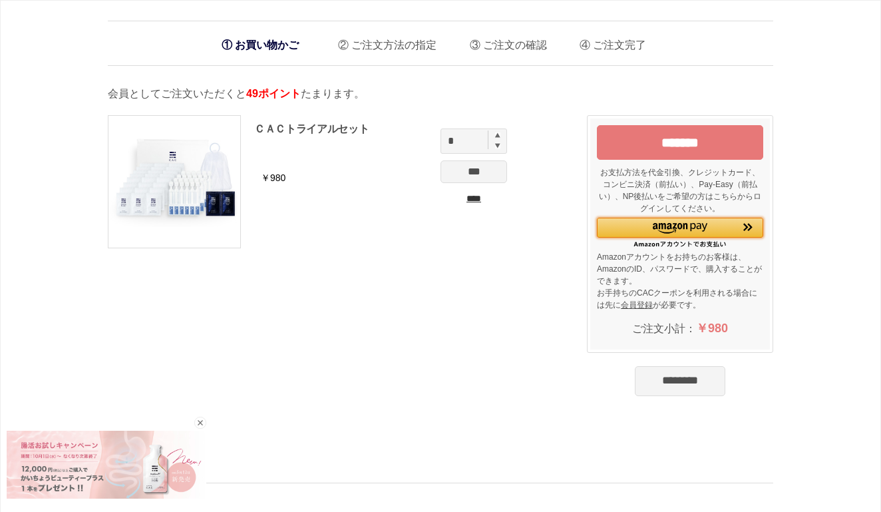
click at [653, 228] on img "Amazon Pay - Amazonアカウントをお使いください" at bounding box center [680, 228] width 54 height 11
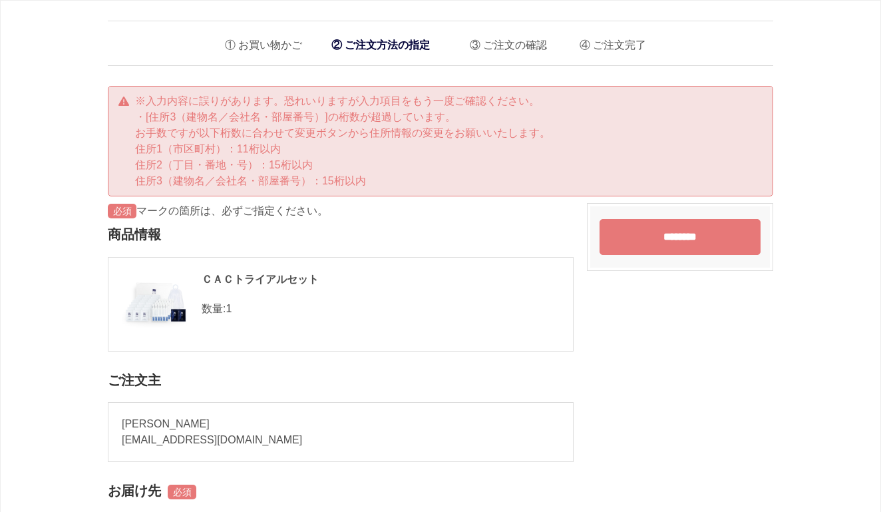
click at [120, 210] on span at bounding box center [122, 211] width 29 height 16
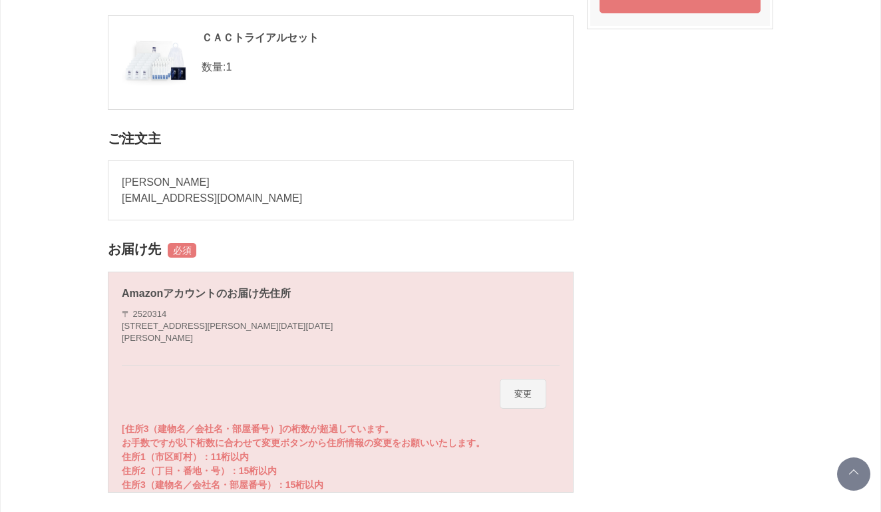
scroll to position [261, 0]
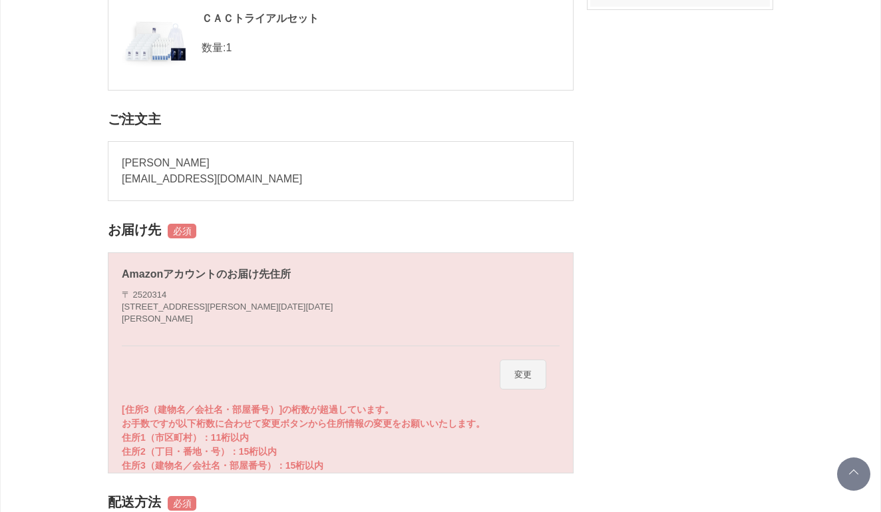
click at [237, 307] on address "[STREET_ADDRESS][PERSON_NAME][DATE][DATE] [PERSON_NAME]" at bounding box center [227, 307] width 211 height 37
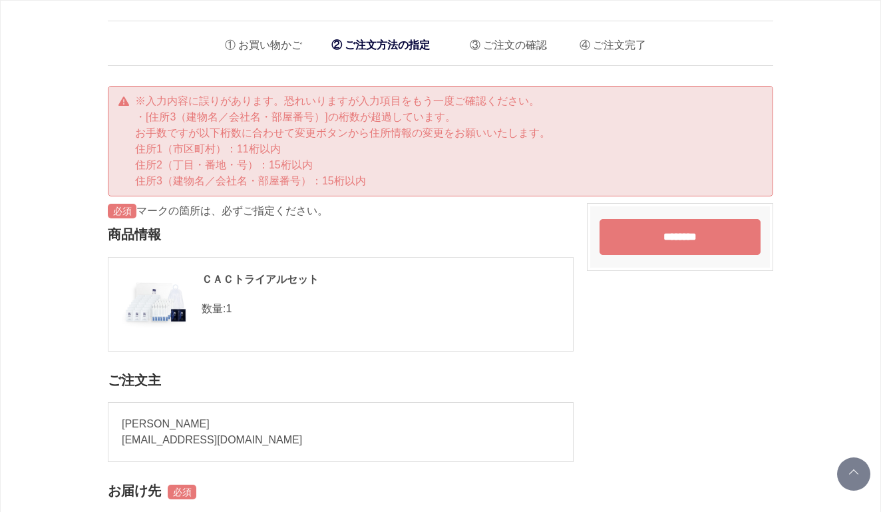
scroll to position [0, 0]
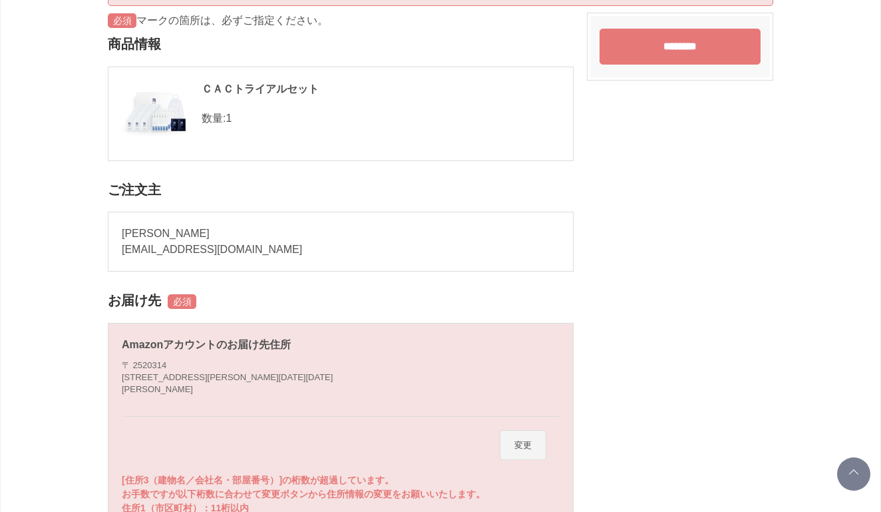
scroll to position [191, 0]
click at [530, 437] on button "変更" at bounding box center [523, 444] width 47 height 31
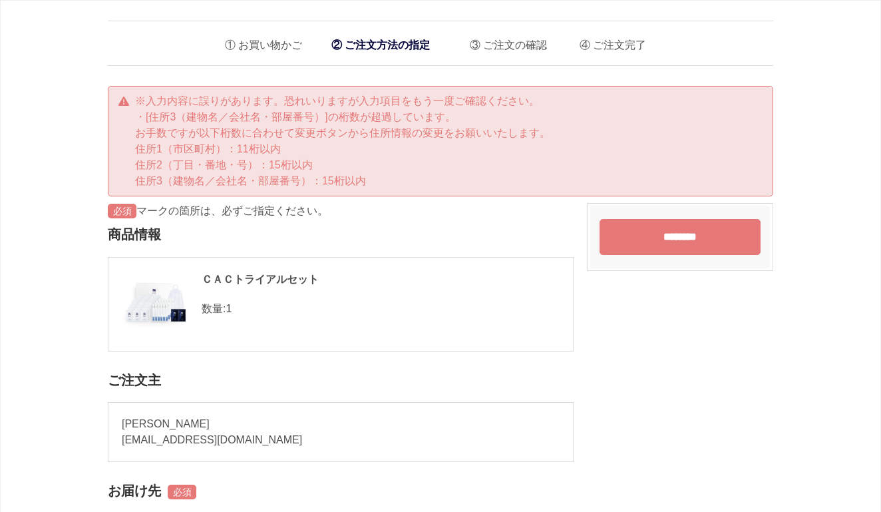
click at [650, 243] on input "********" at bounding box center [680, 237] width 161 height 36
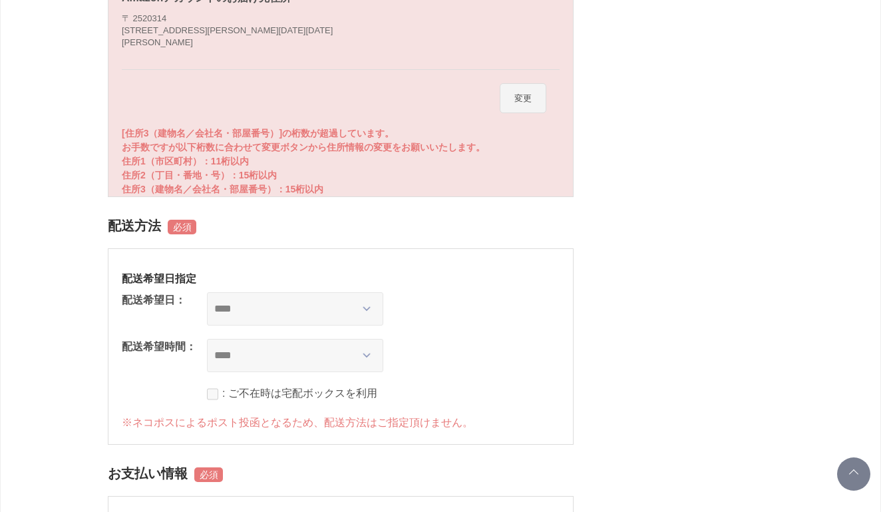
scroll to position [532, 0]
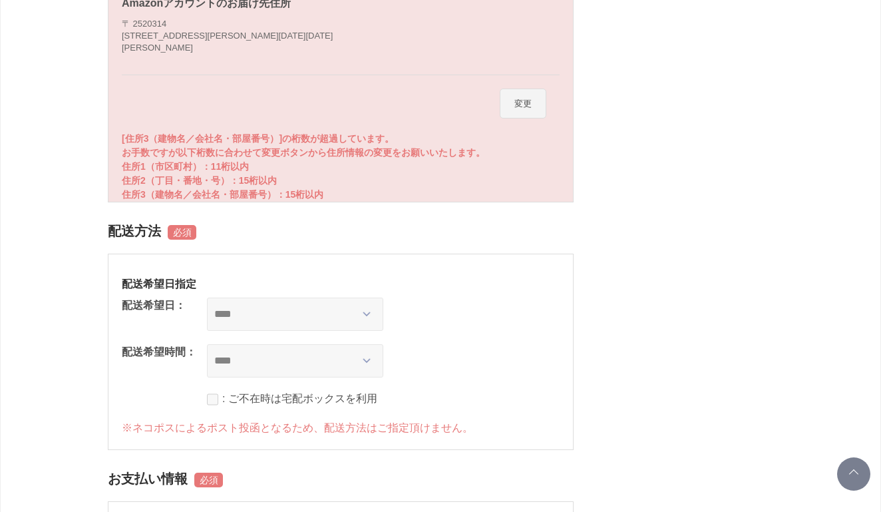
click at [467, 169] on p "[住所3（建物名／会社名・部屋番号）]の桁数が超過しています。 お手数ですが以下桁数に合わせて変更ボタンから住所情報の変更をお願いいたします。 住所1（市区町…" at bounding box center [341, 167] width 438 height 70
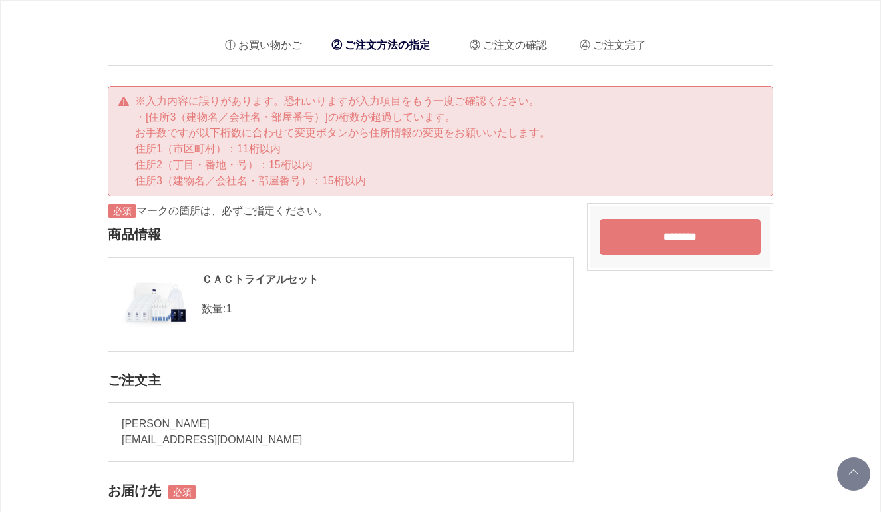
scroll to position [0, 0]
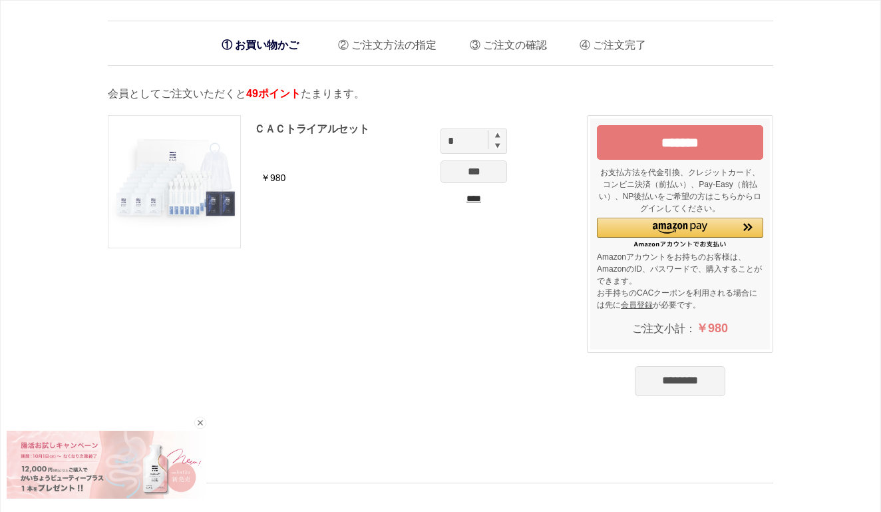
click at [179, 129] on img at bounding box center [174, 182] width 132 height 132
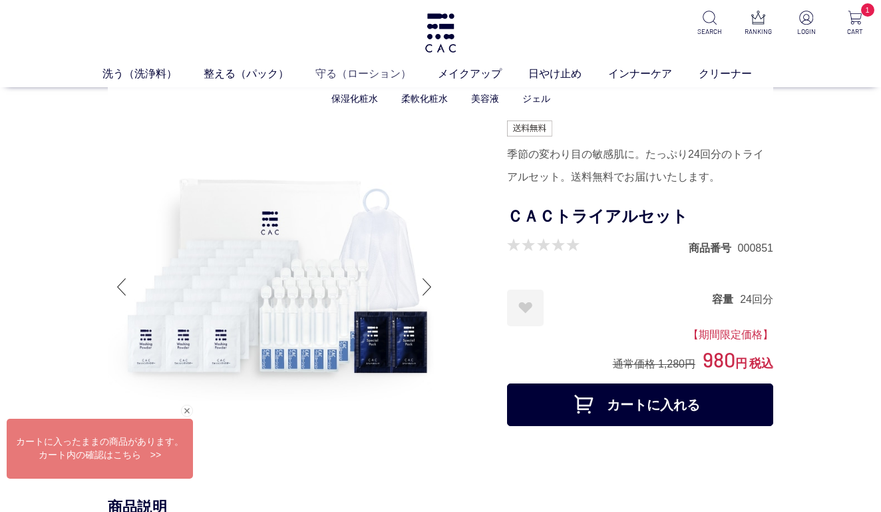
click at [336, 69] on link "守る（ローション）" at bounding box center [376, 74] width 122 height 16
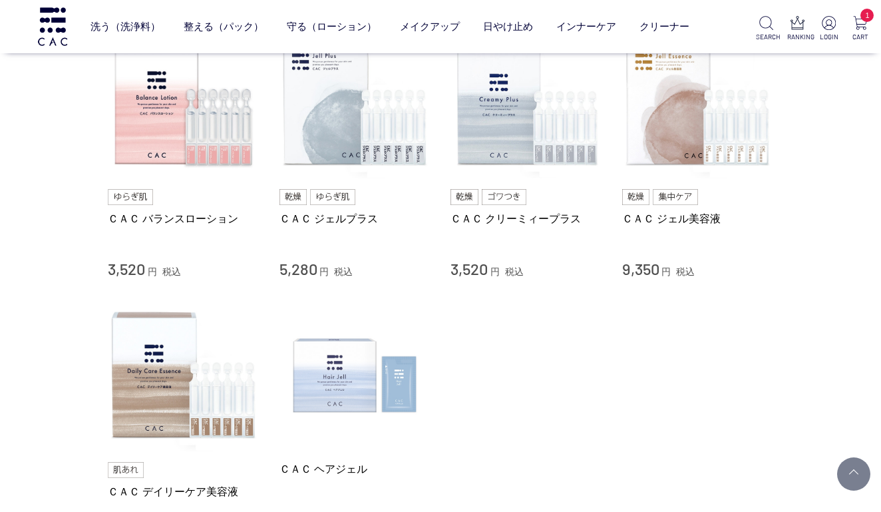
scroll to position [568, 0]
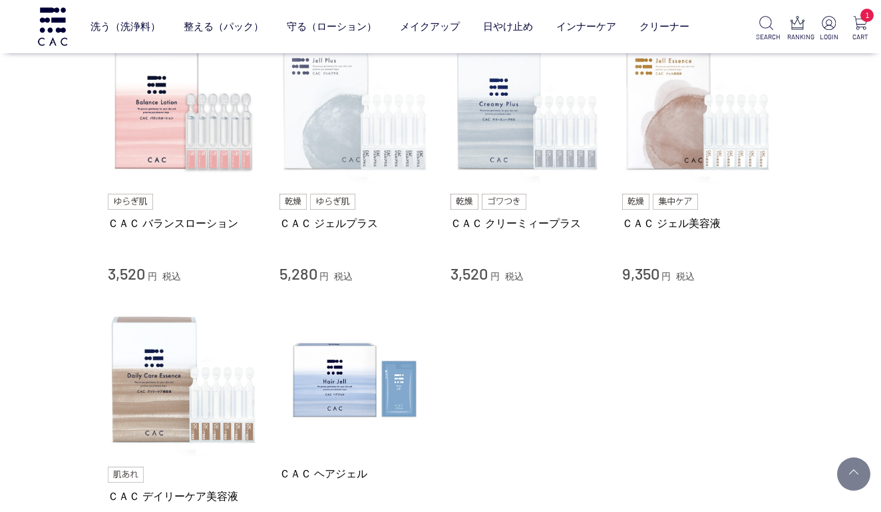
click at [335, 116] on img at bounding box center [356, 108] width 152 height 152
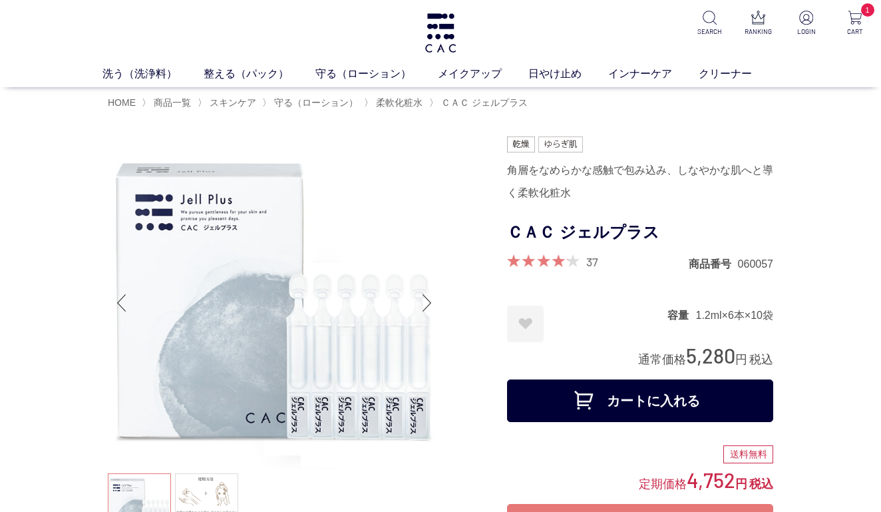
click at [592, 262] on link "37" at bounding box center [592, 261] width 12 height 15
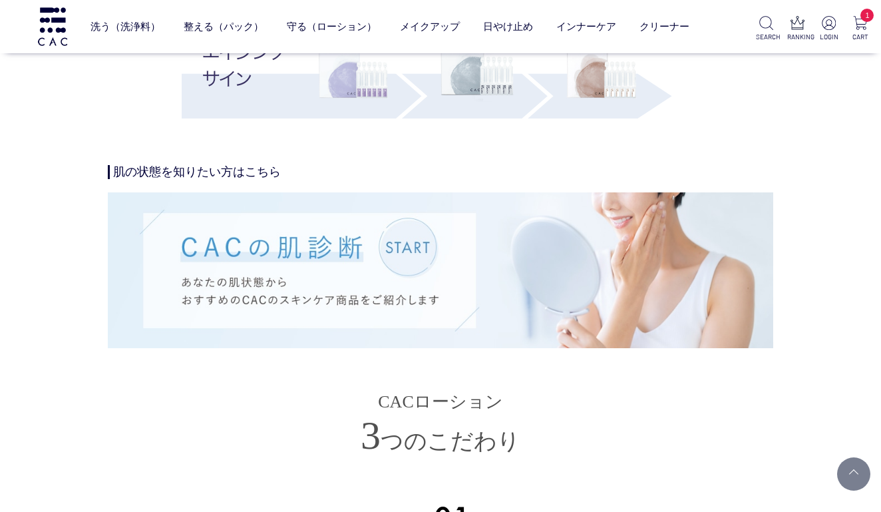
scroll to position [2772, 0]
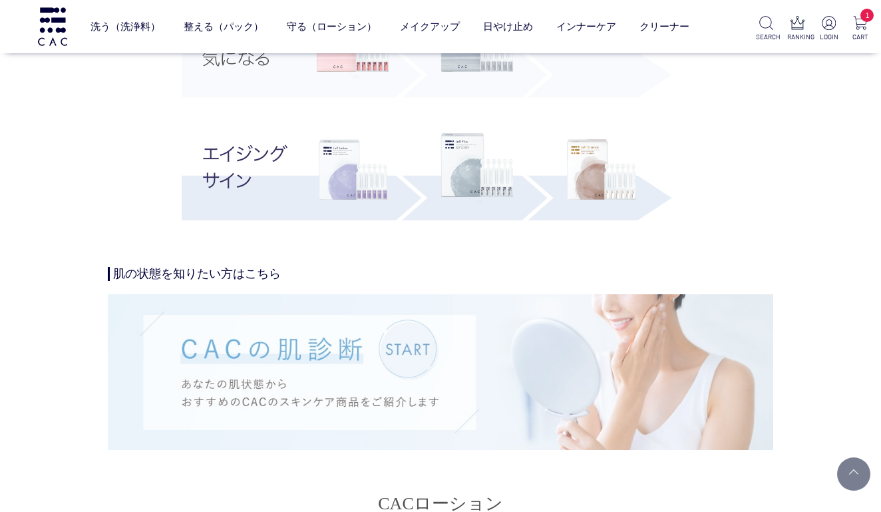
click at [402, 341] on img at bounding box center [440, 371] width 665 height 155
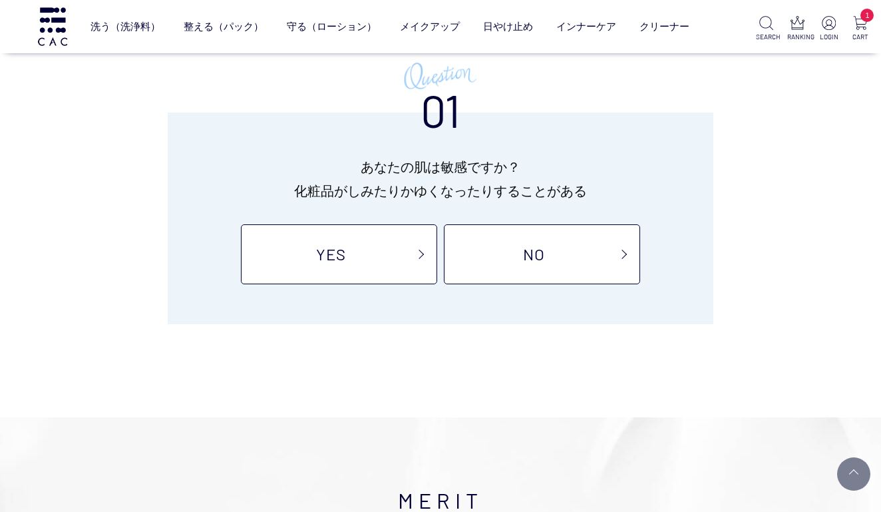
scroll to position [113, 0]
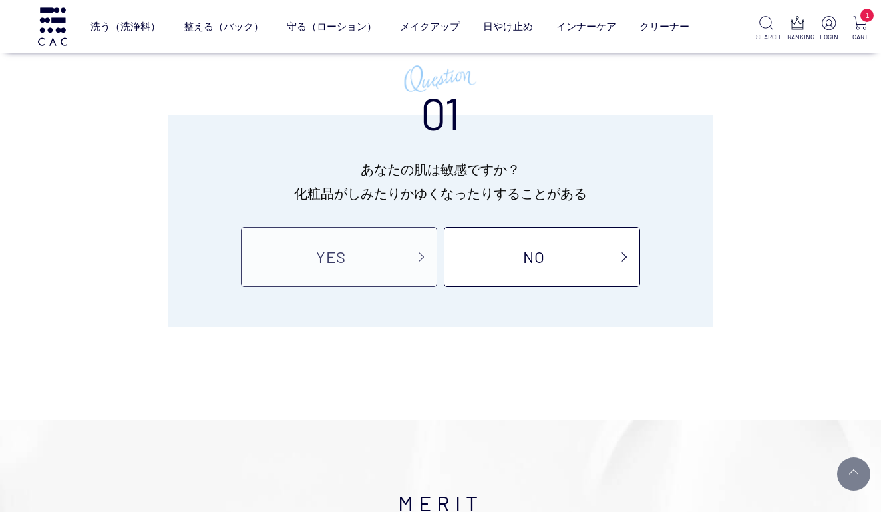
click at [377, 256] on link "YES" at bounding box center [339, 257] width 196 height 60
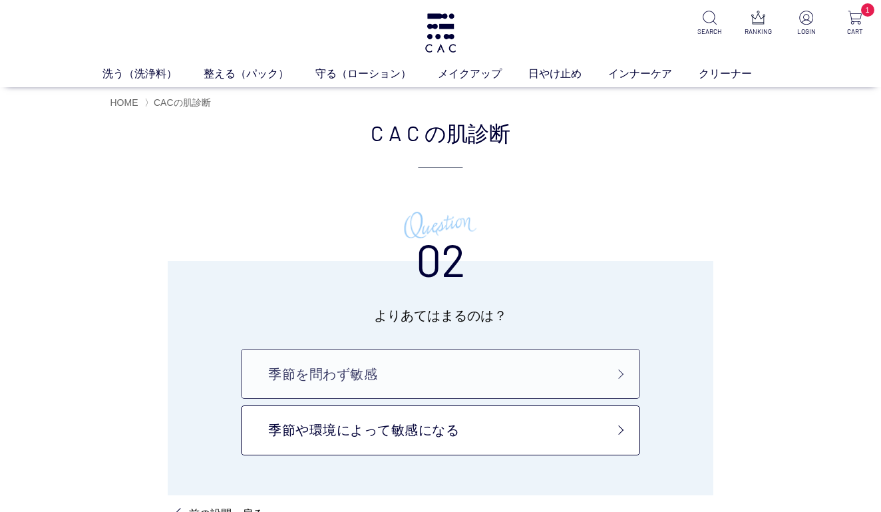
click at [396, 377] on link "季節を問わず敏感" at bounding box center [440, 374] width 399 height 50
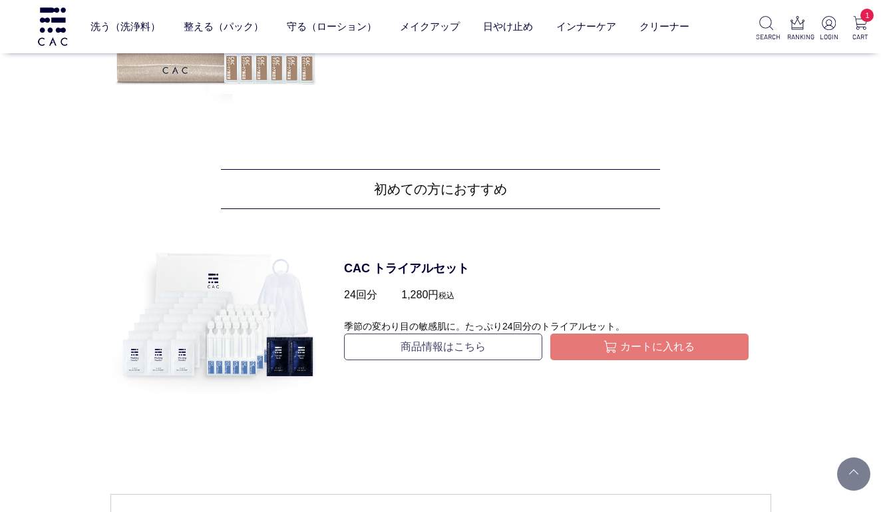
scroll to position [1650, 0]
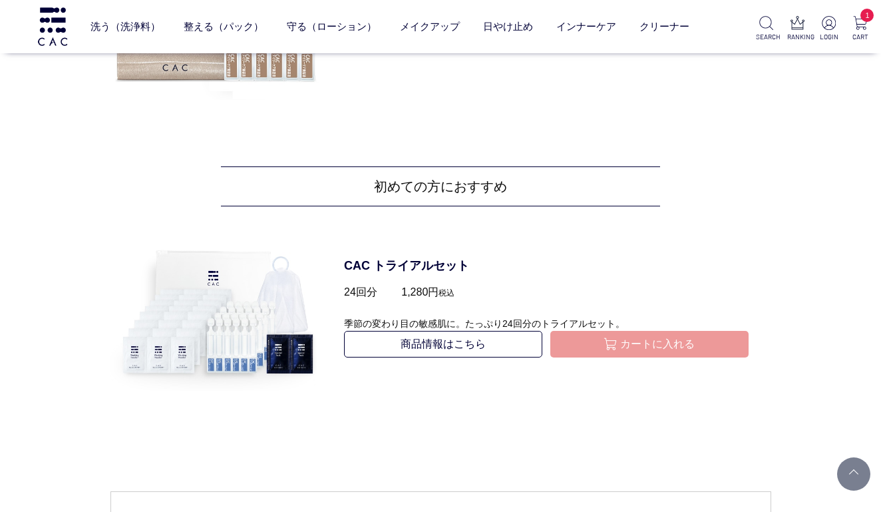
click at [612, 337] on img "submit" at bounding box center [611, 344] width 15 height 15
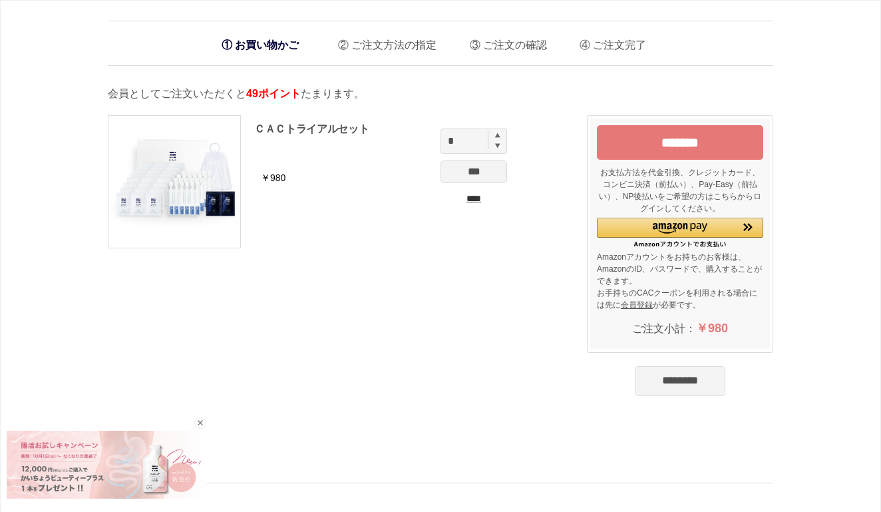
click at [652, 142] on input "*******" at bounding box center [680, 142] width 166 height 35
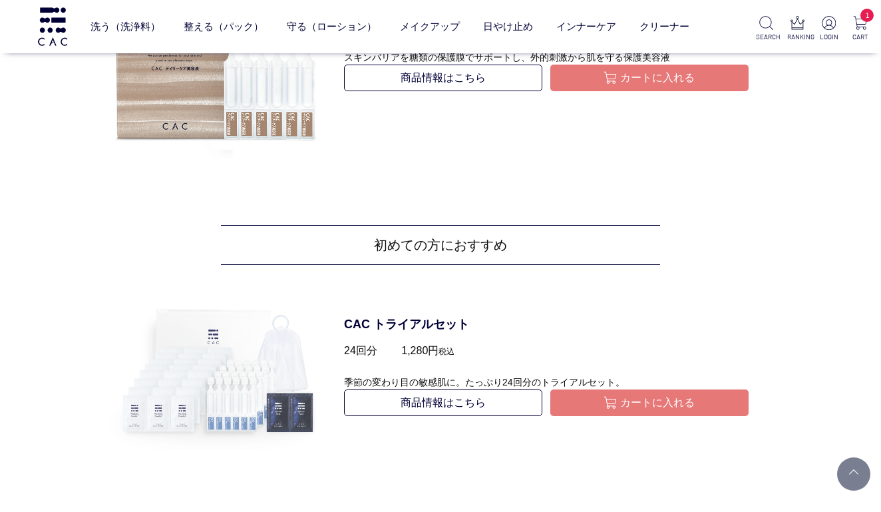
scroll to position [1281, 0]
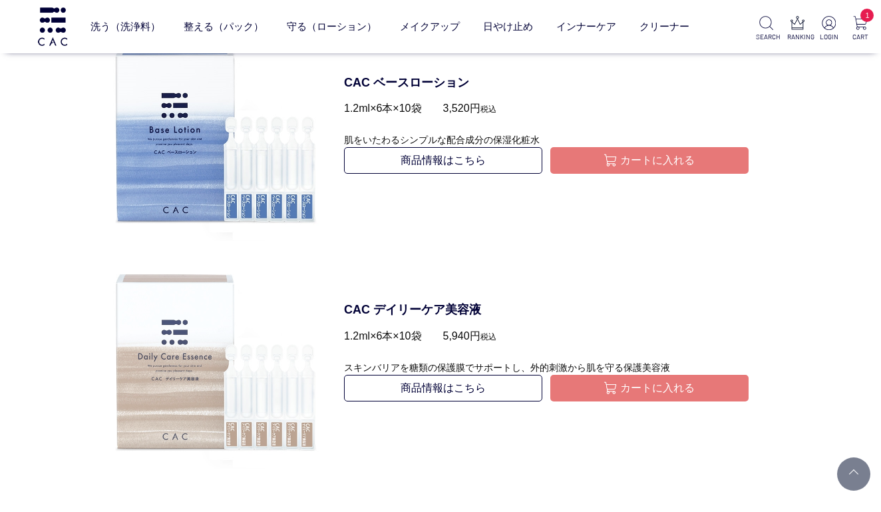
click at [303, 361] on img at bounding box center [216, 363] width 212 height 212
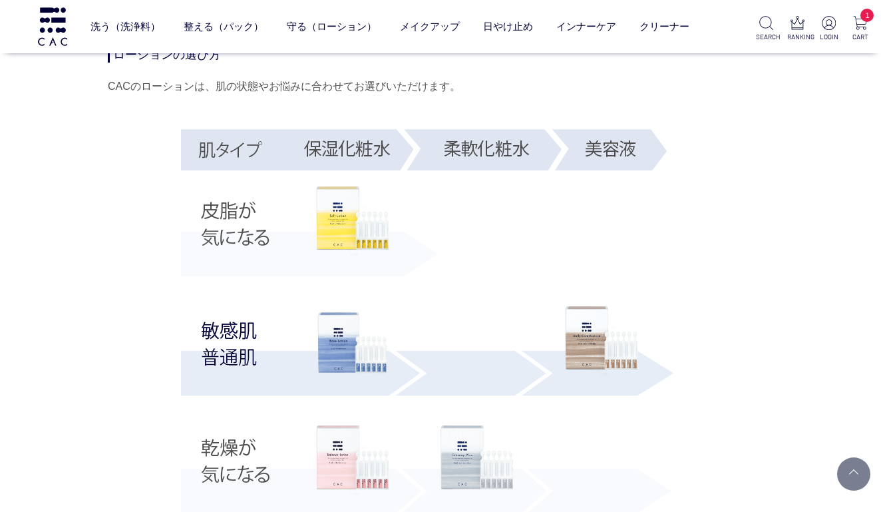
scroll to position [2300, 0]
